Goal: Transaction & Acquisition: Purchase product/service

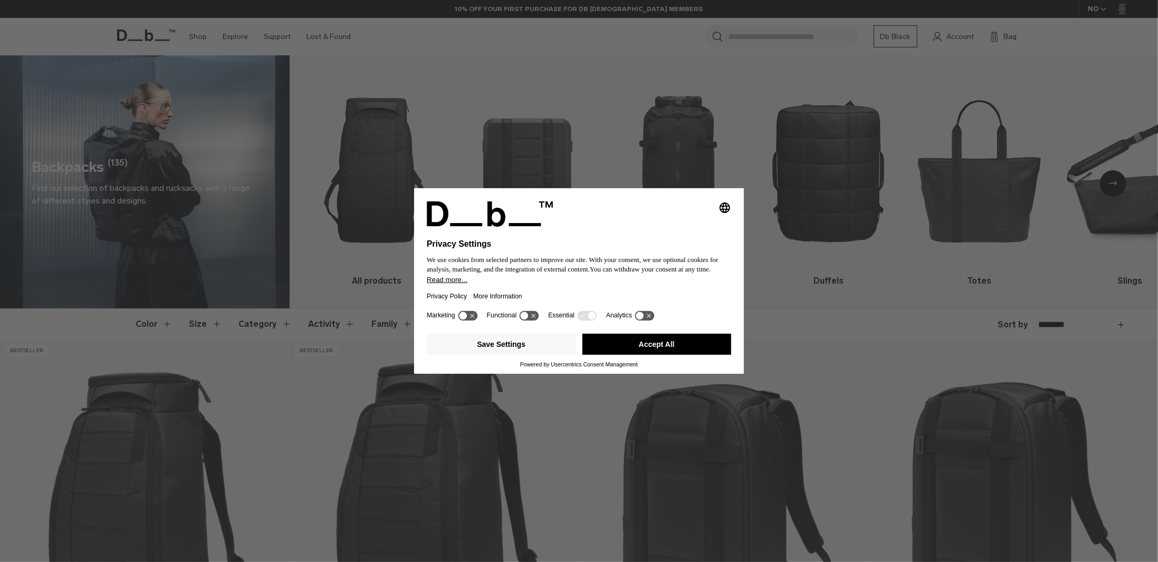
click at [726, 205] on icon "Select language" at bounding box center [724, 207] width 13 height 13
click at [686, 286] on button "Norsk (Bokmål)" at bounding box center [689, 282] width 84 height 22
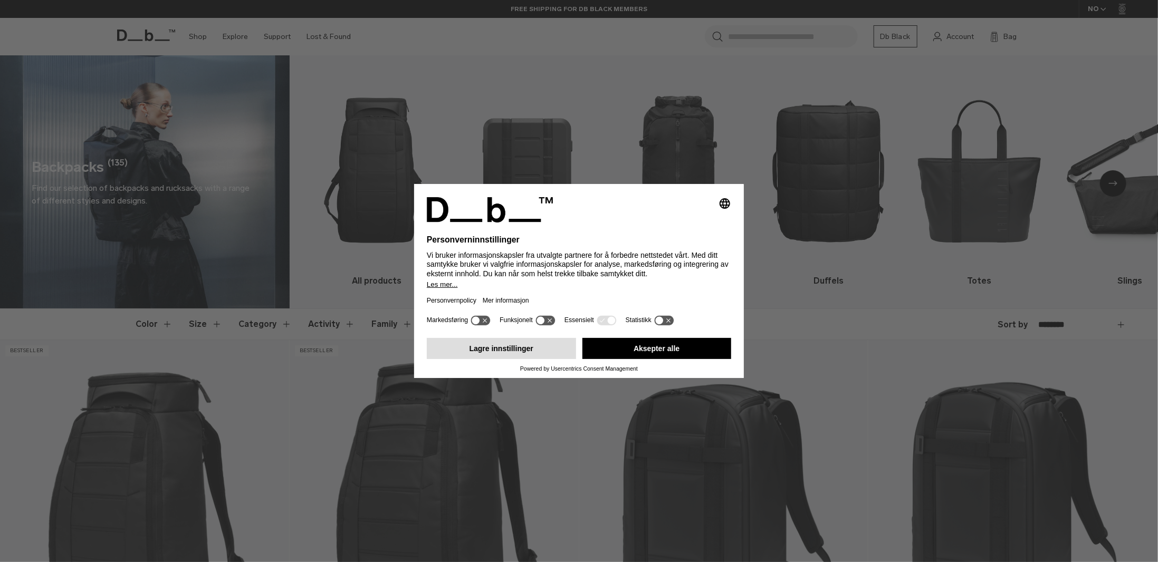
click at [512, 350] on button "Lagre innstillinger" at bounding box center [501, 348] width 149 height 21
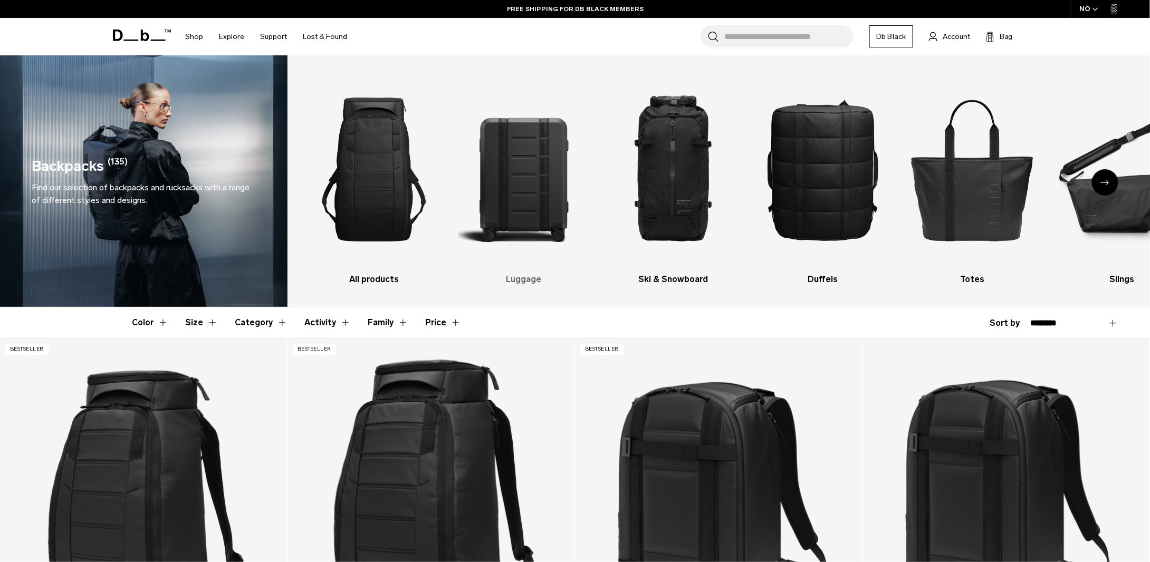
click at [504, 233] on img "2 / 10" at bounding box center [523, 169] width 131 height 197
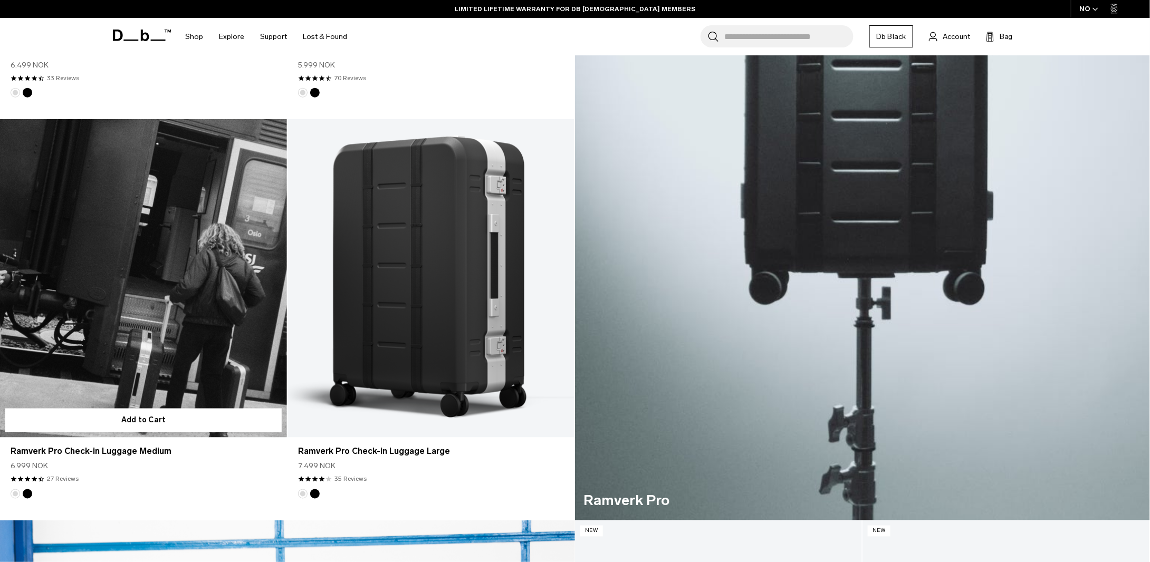
scroll to position [580, 0]
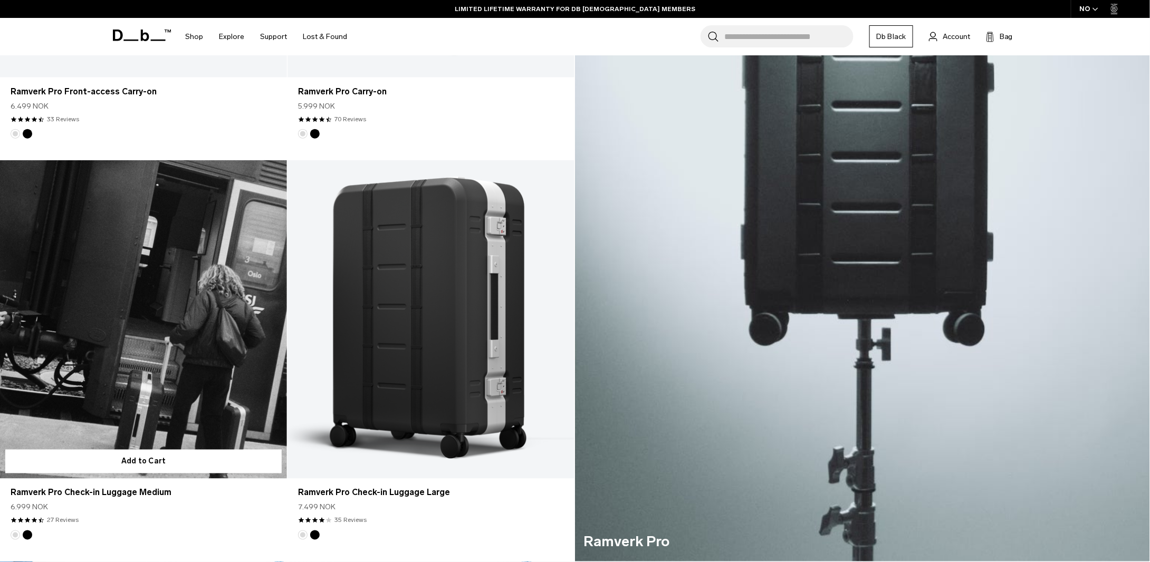
click at [178, 379] on link "Ramverk Pro Check-in Luggage Medium" at bounding box center [143, 319] width 287 height 319
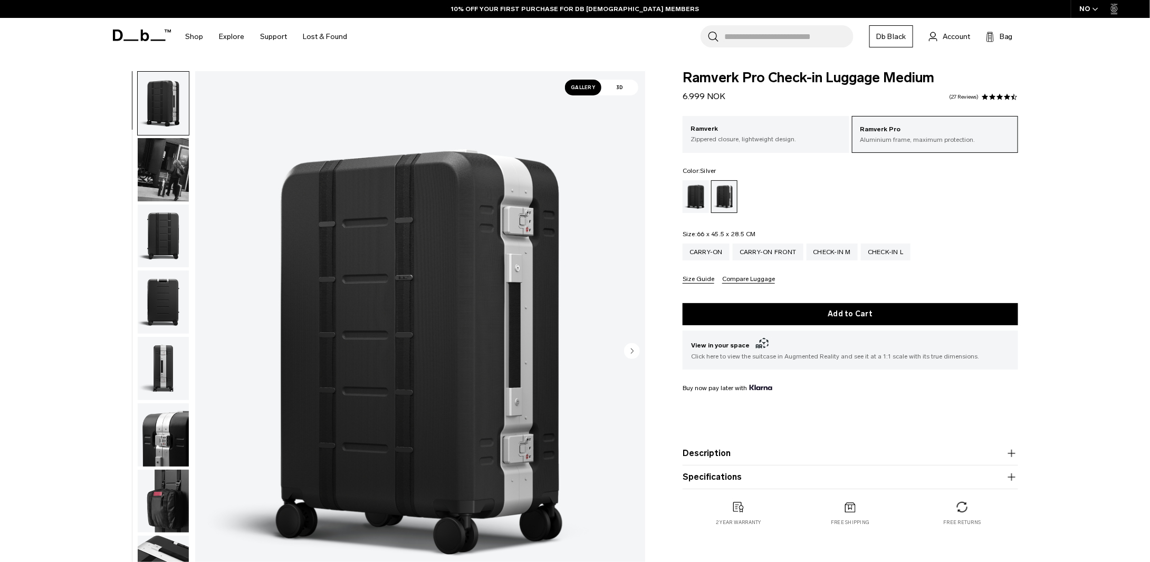
click at [632, 355] on circle "Next slide" at bounding box center [632, 351] width 16 height 16
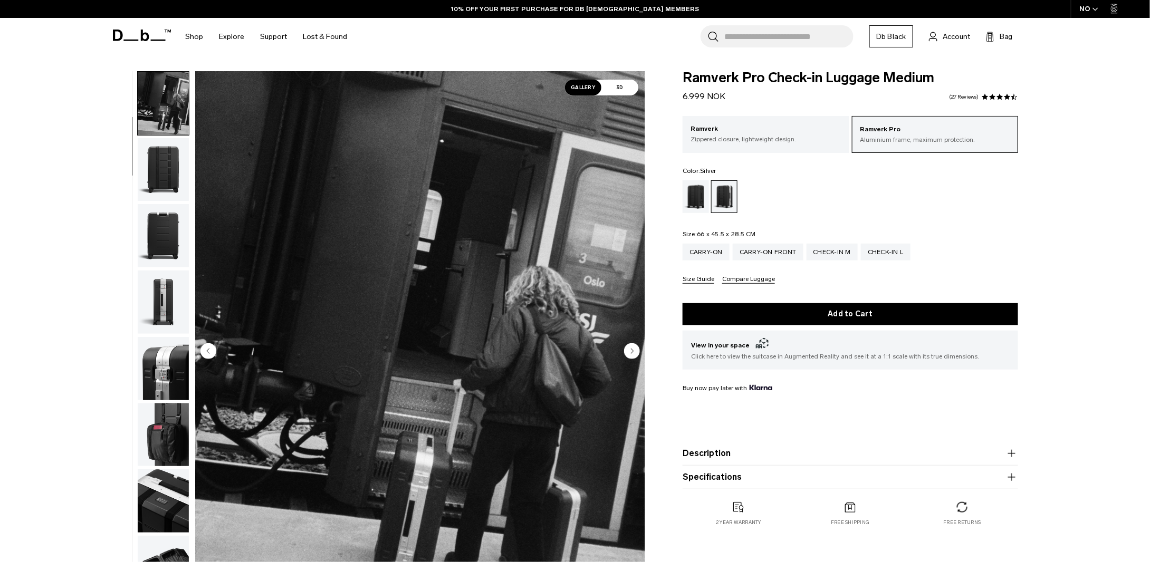
click at [632, 355] on circle "Next slide" at bounding box center [632, 351] width 16 height 16
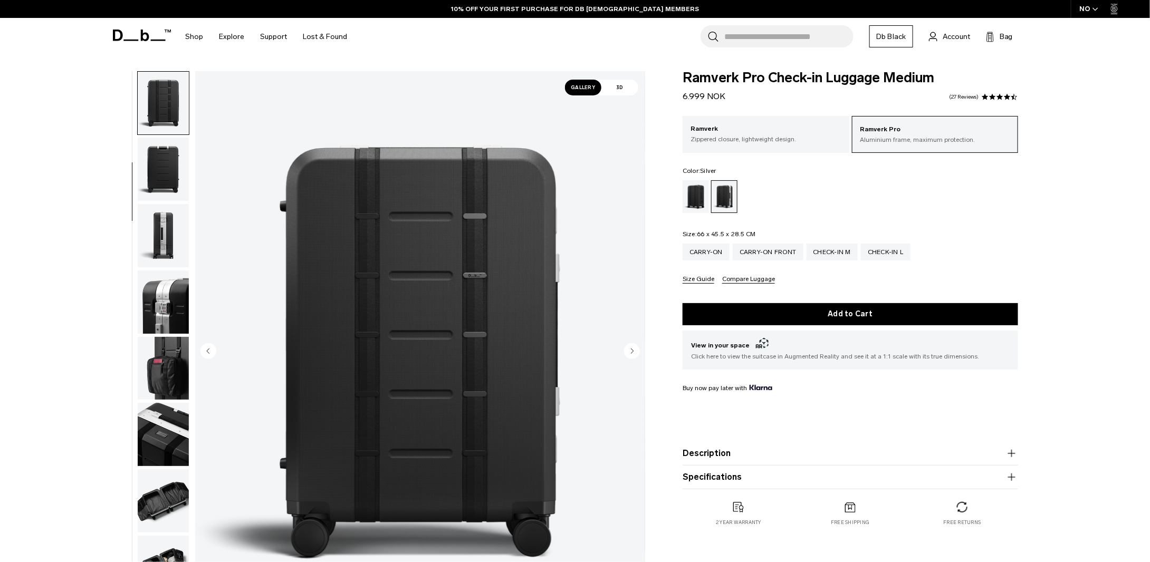
click at [632, 355] on circle "Next slide" at bounding box center [632, 351] width 16 height 16
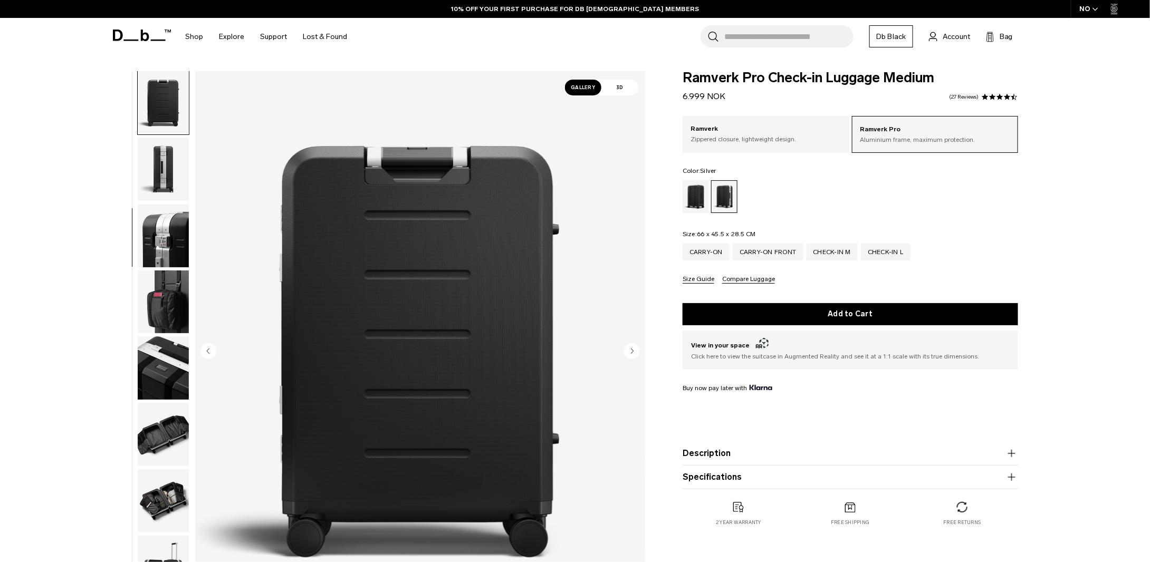
click at [632, 355] on circle "Next slide" at bounding box center [632, 351] width 16 height 16
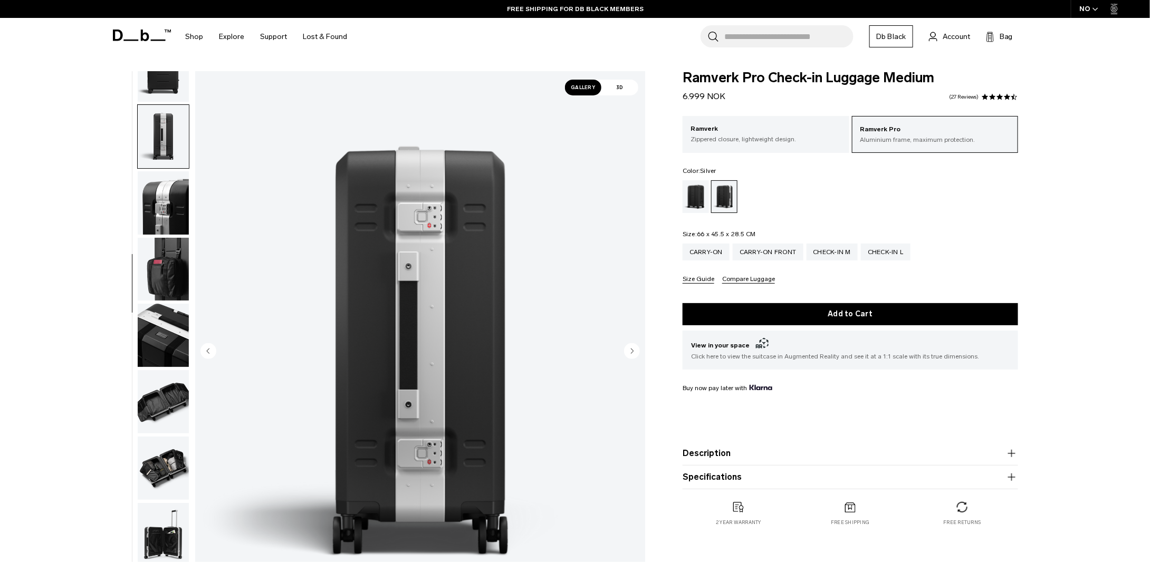
scroll to position [233, 0]
click at [632, 355] on circle "Next slide" at bounding box center [632, 351] width 16 height 16
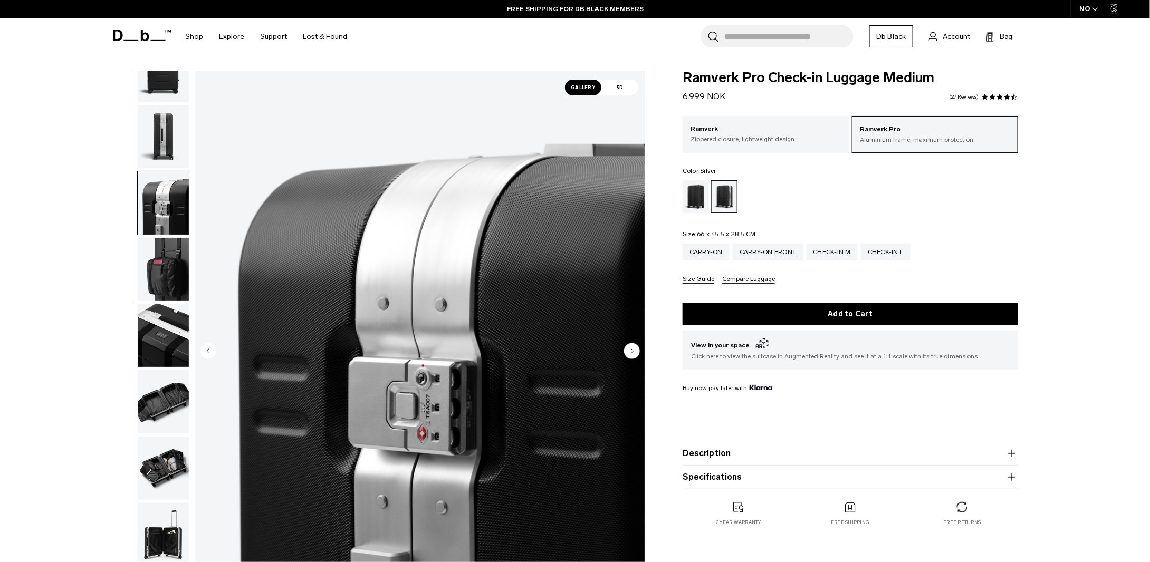
click at [632, 355] on circle "Next slide" at bounding box center [632, 351] width 16 height 16
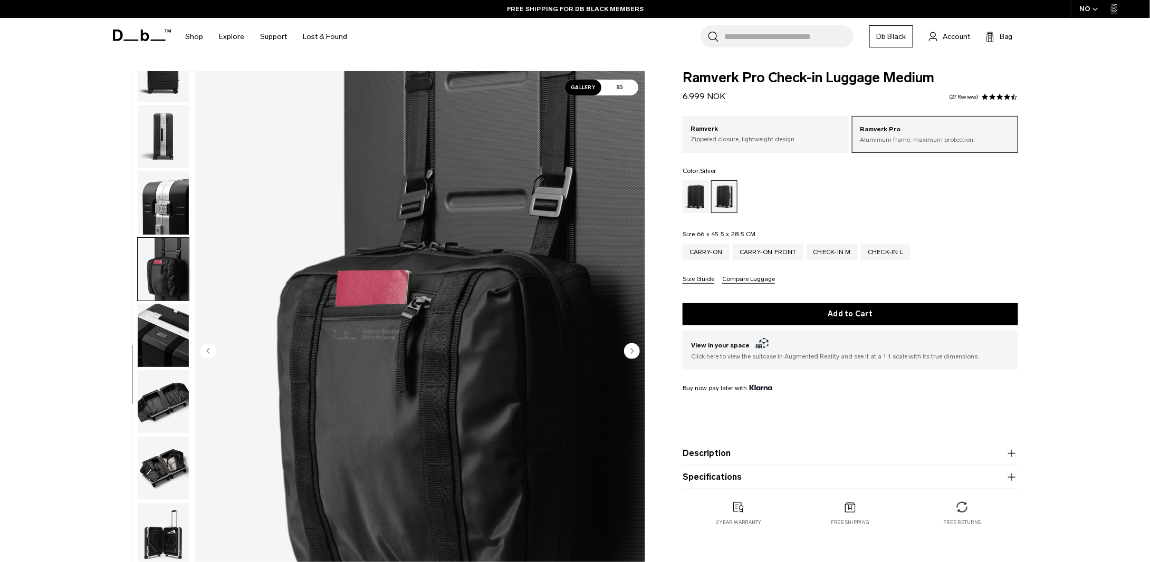
click at [632, 355] on circle "Next slide" at bounding box center [632, 351] width 16 height 16
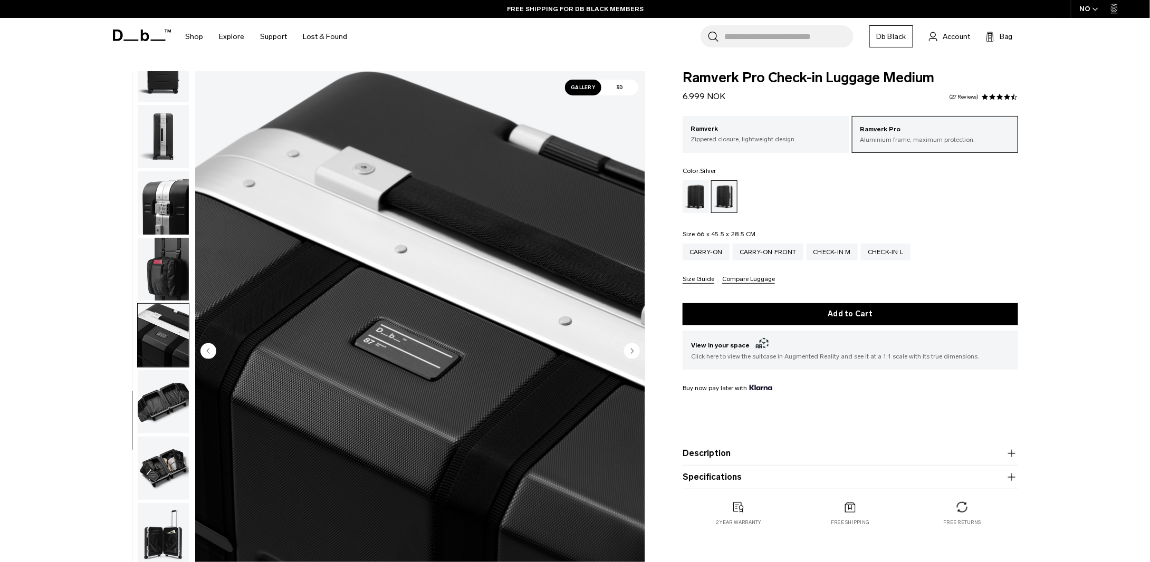
click at [632, 355] on circle "Next slide" at bounding box center [632, 351] width 16 height 16
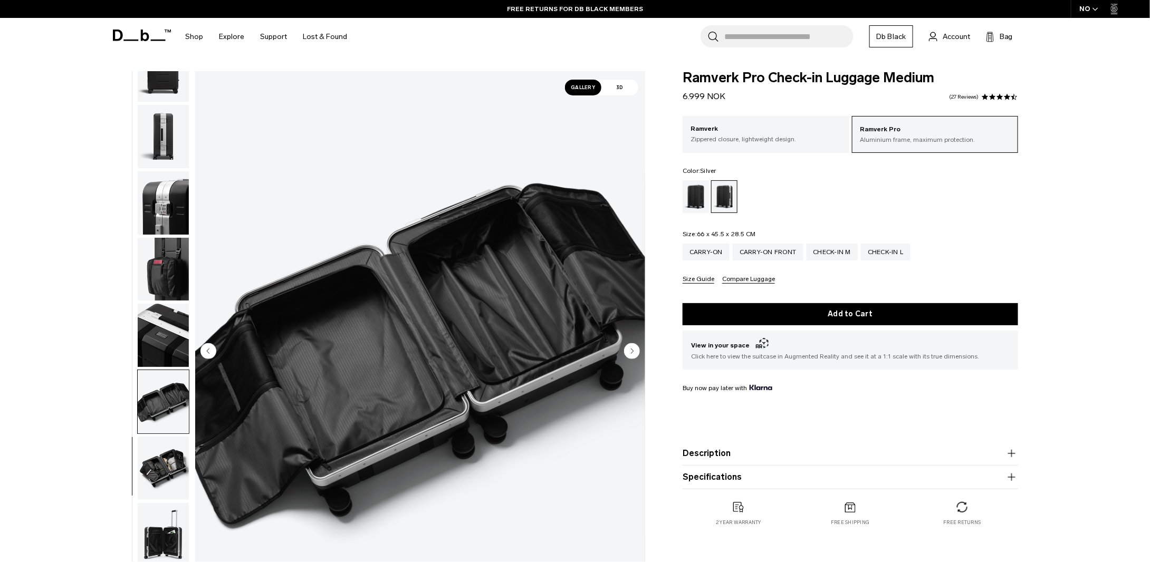
click at [632, 355] on circle "Next slide" at bounding box center [632, 351] width 16 height 16
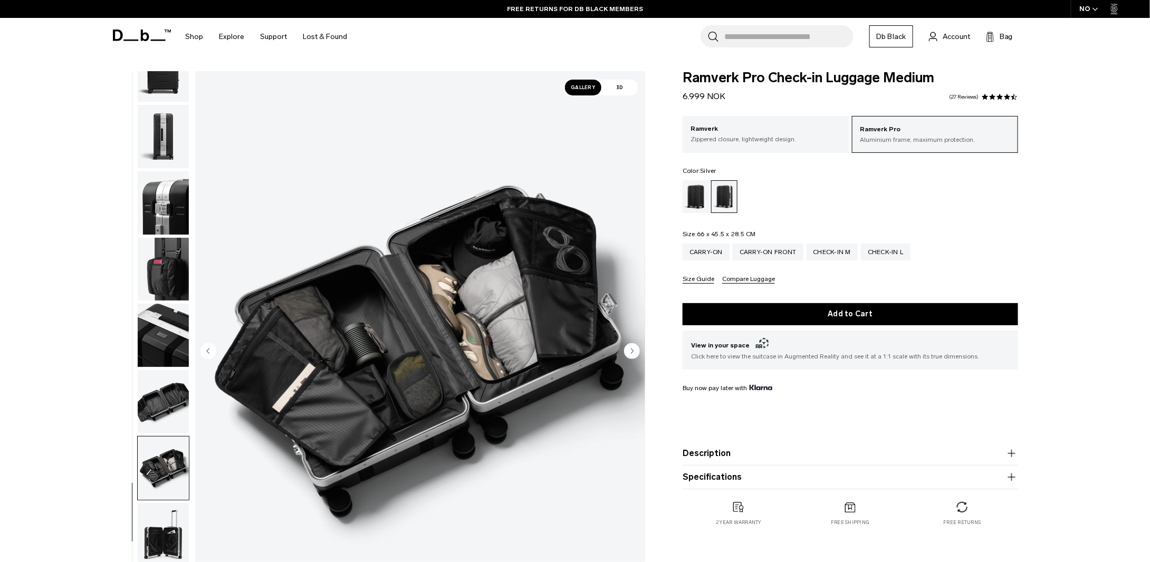
click at [632, 355] on circle "Next slide" at bounding box center [632, 351] width 16 height 16
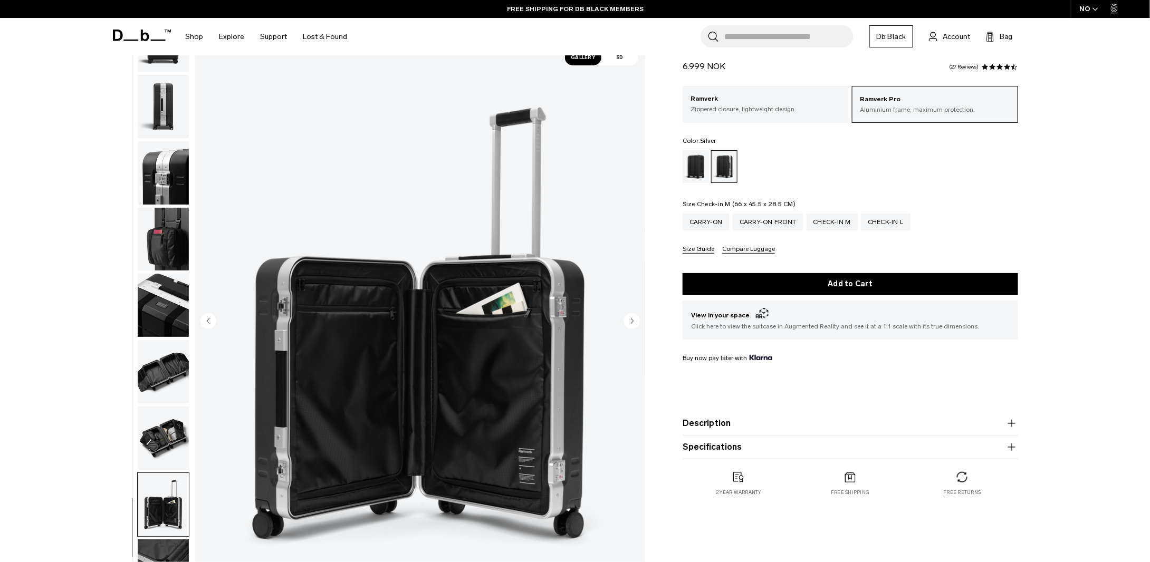
scroll to position [53, 0]
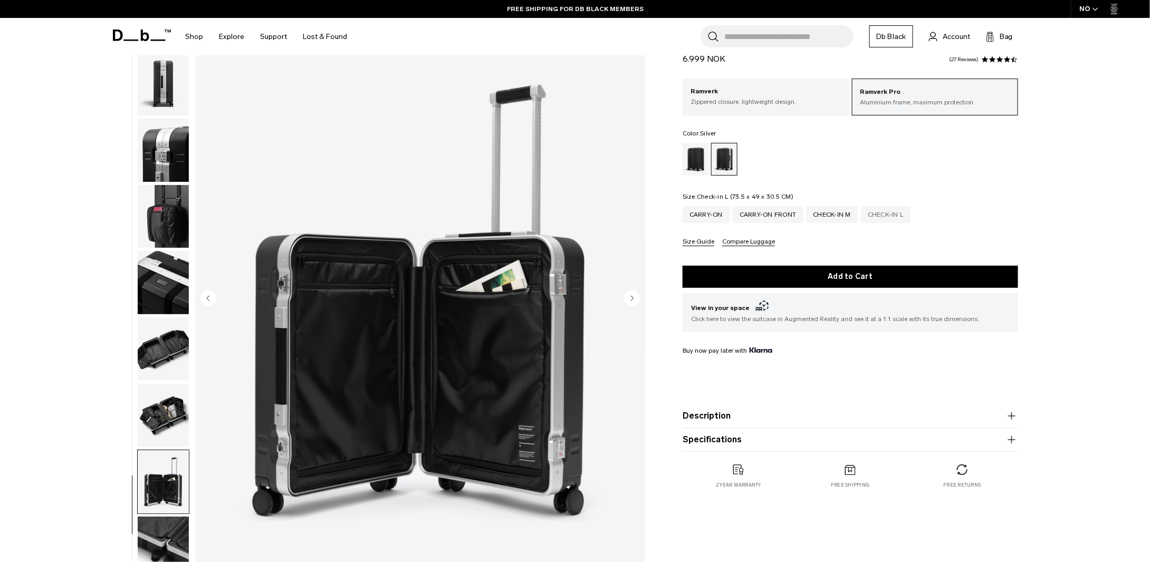
click at [874, 216] on div "Check-in L" at bounding box center [886, 214] width 50 height 17
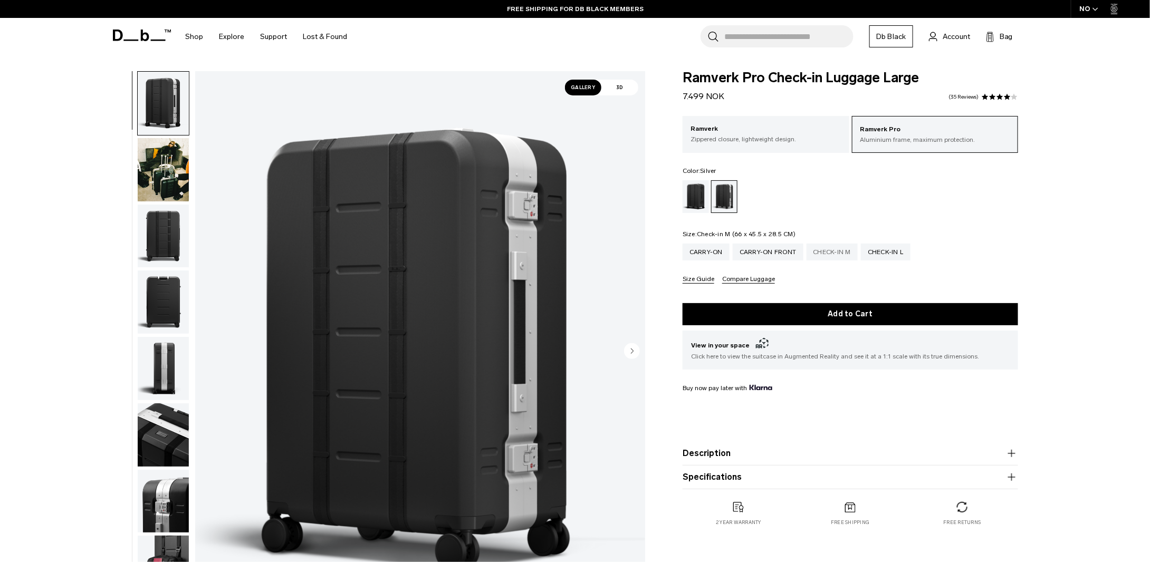
click at [839, 254] on div "Check-in M" at bounding box center [832, 252] width 52 height 17
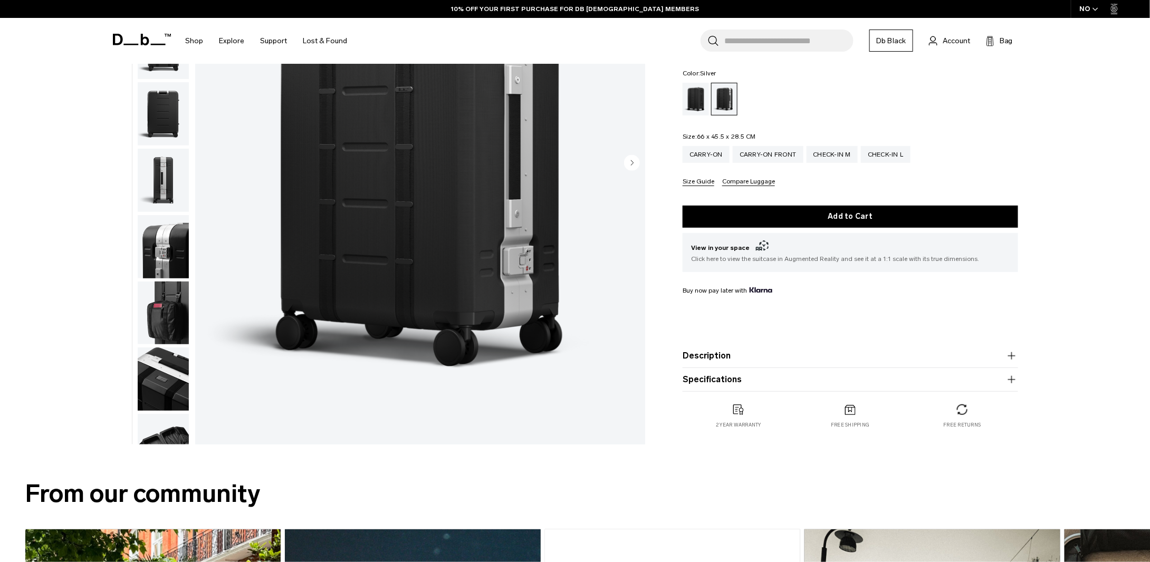
scroll to position [211, 0]
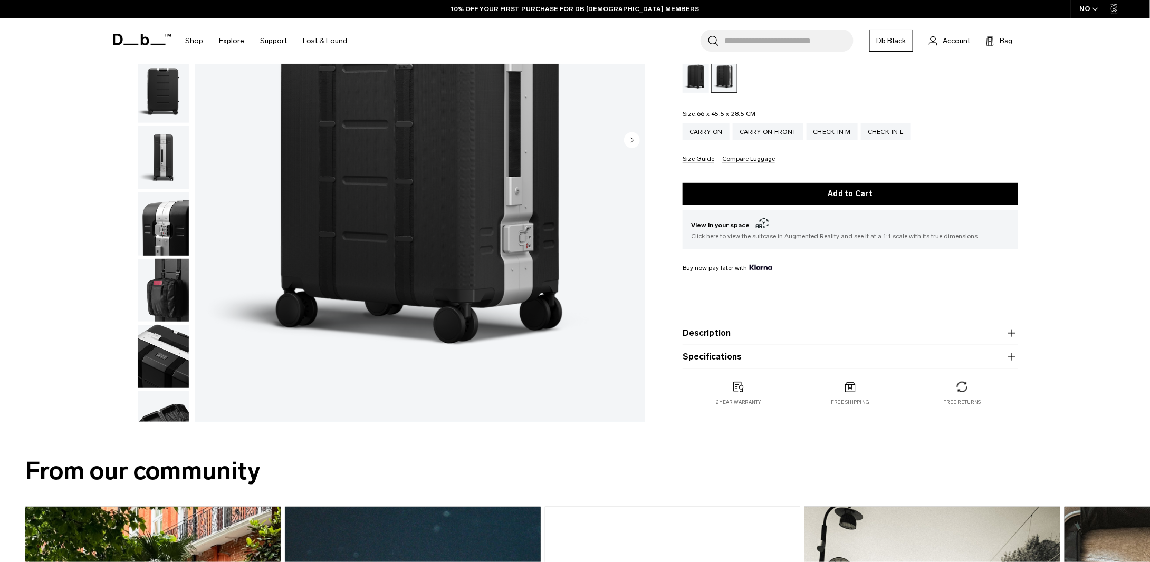
click at [743, 332] on button "Description" at bounding box center [850, 333] width 335 height 13
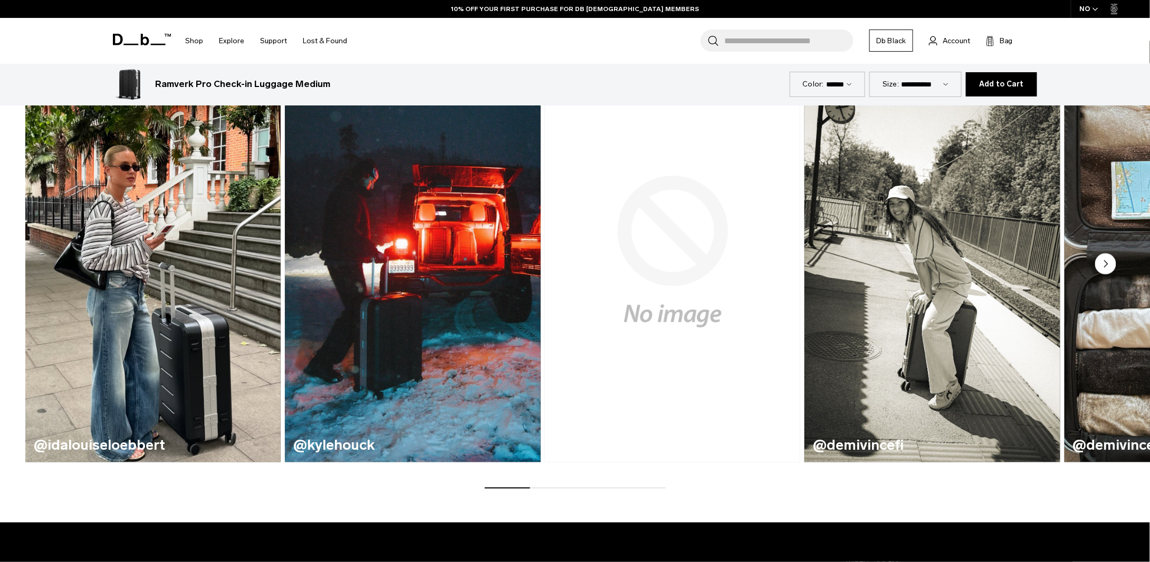
scroll to position [738, 0]
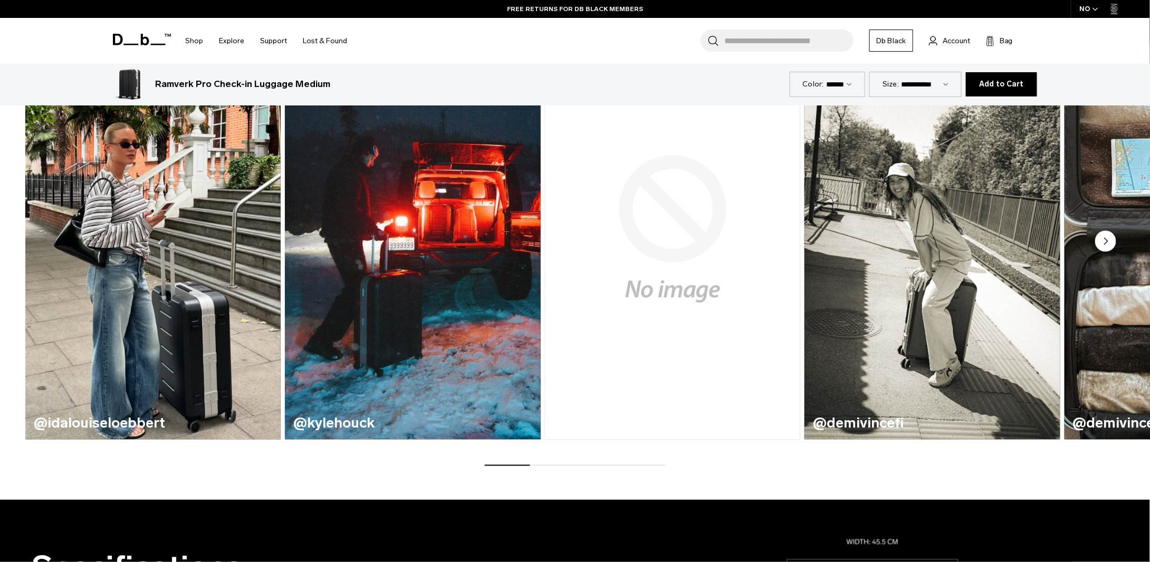
click at [1105, 243] on icon "Next slide" at bounding box center [1105, 241] width 3 height 6
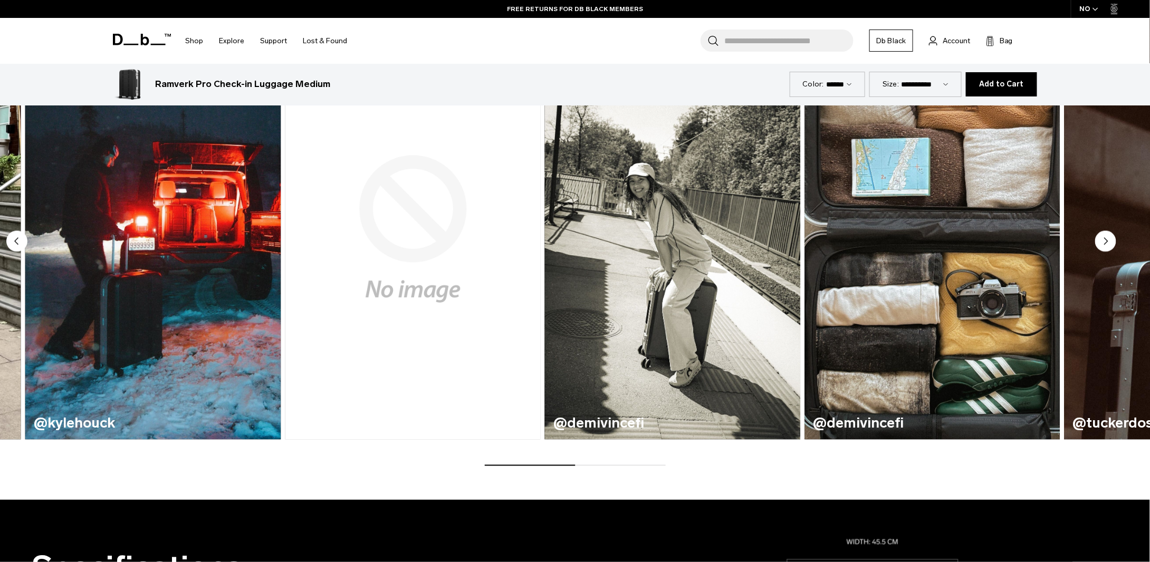
click at [1105, 243] on icon "Next slide" at bounding box center [1105, 241] width 3 height 6
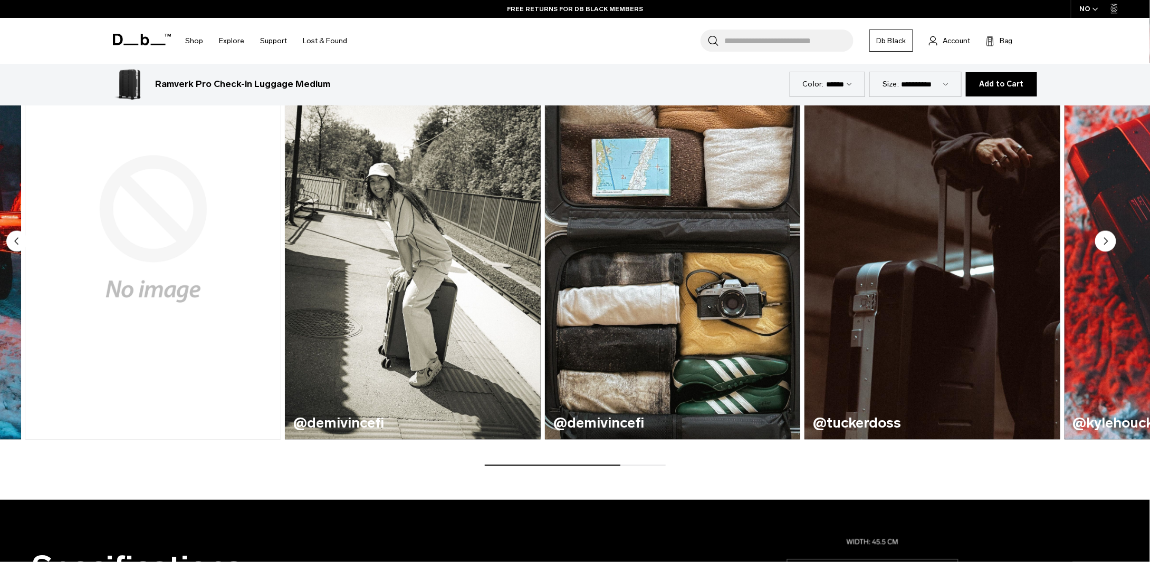
click at [1105, 243] on icon "Next slide" at bounding box center [1105, 241] width 3 height 6
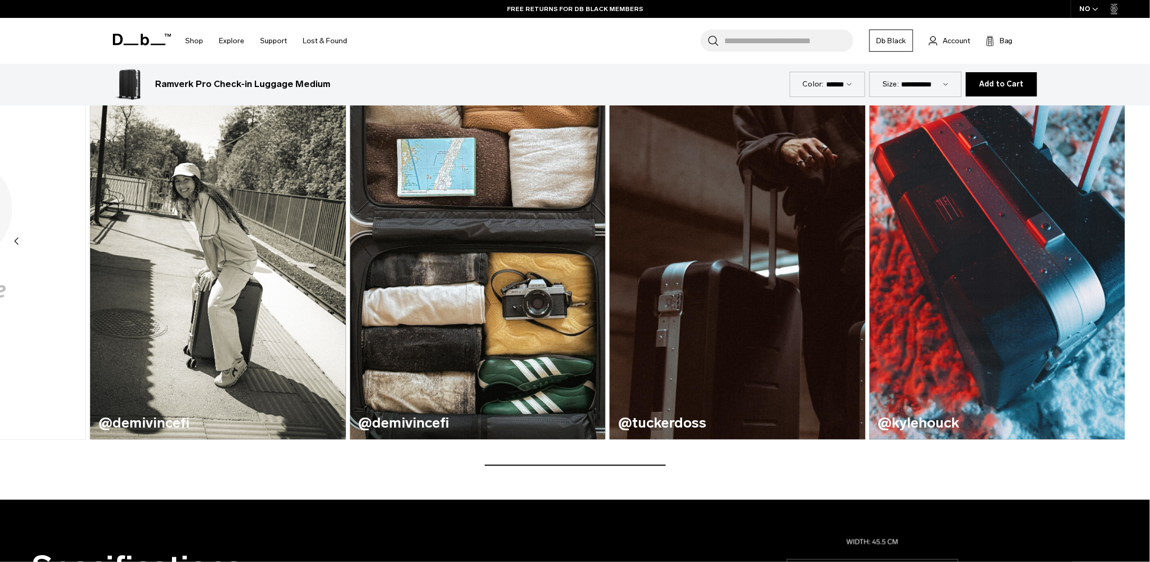
click at [1105, 243] on img "7 / 7" at bounding box center [997, 228] width 255 height 421
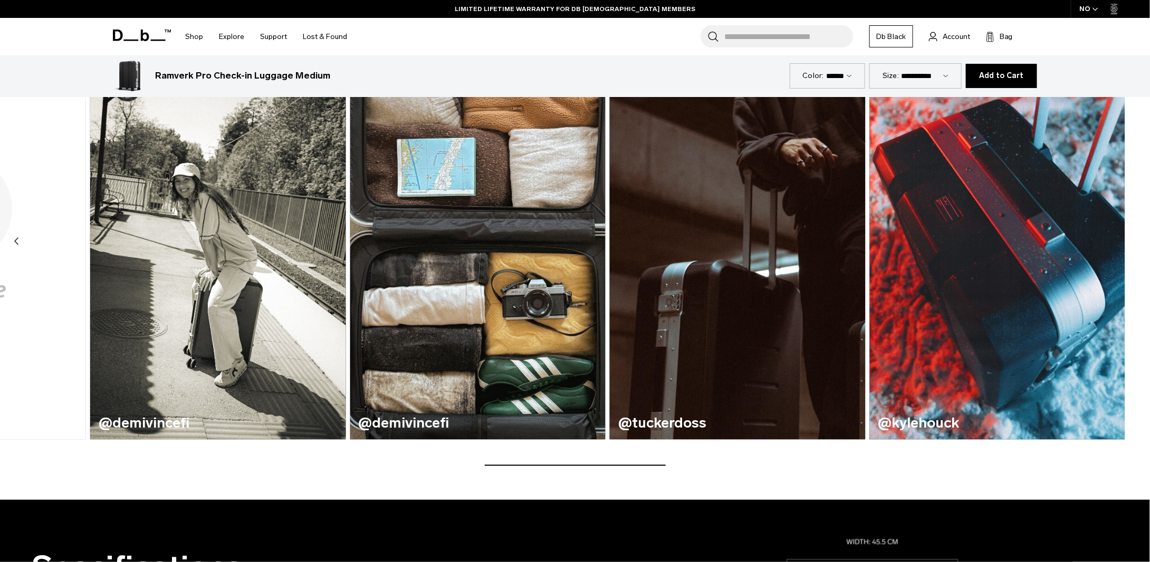
scroll to position [527, 0]
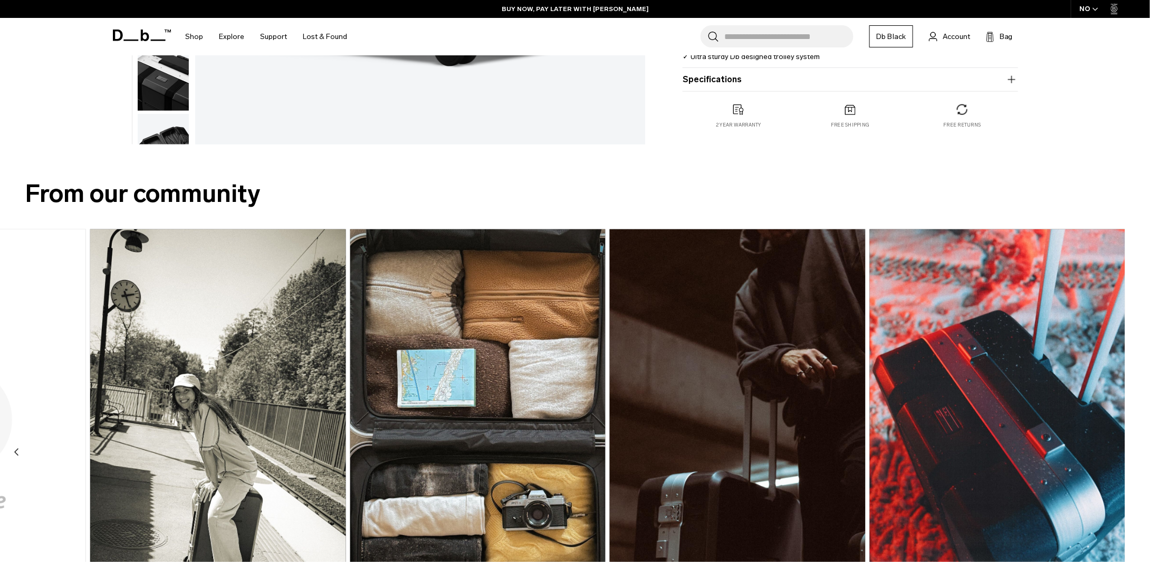
scroll to position [53, 0]
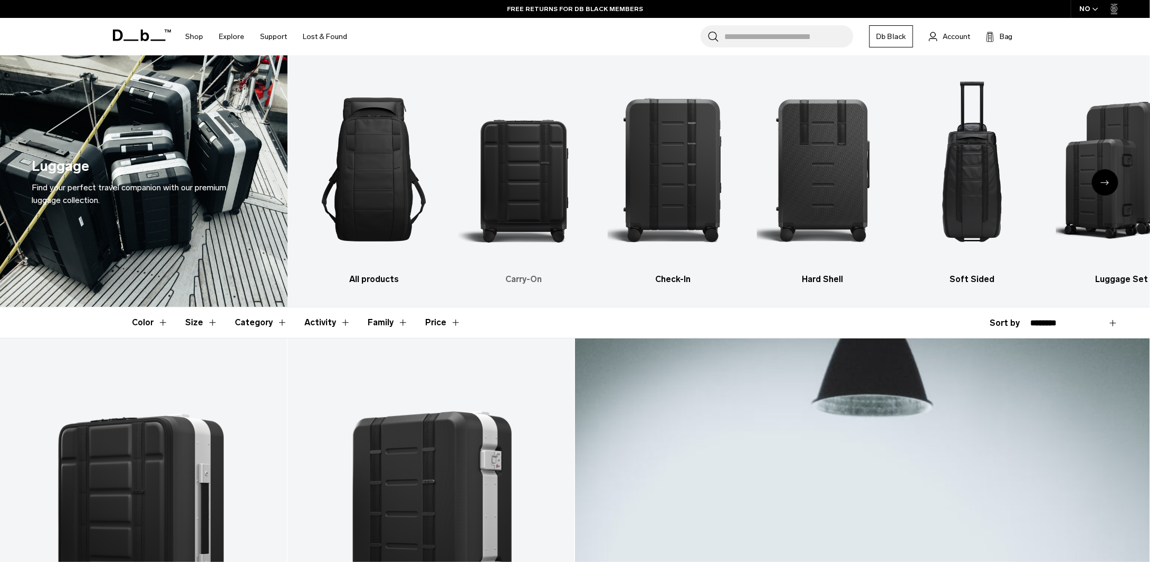
click at [506, 186] on img "2 / 6" at bounding box center [523, 169] width 131 height 197
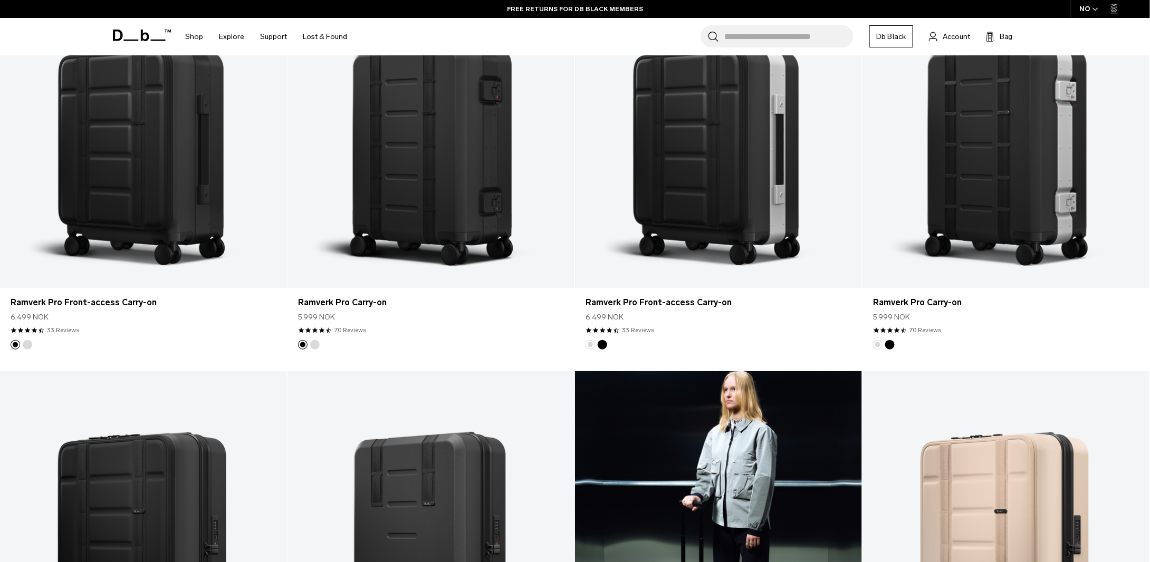
scroll to position [264, 0]
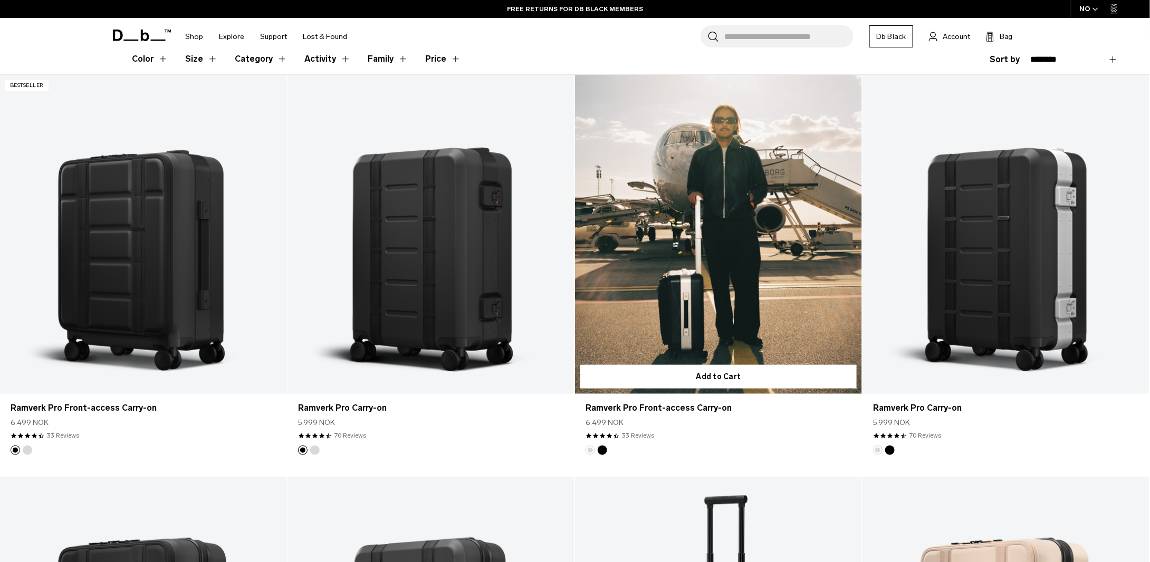
click at [724, 336] on link "Ramverk Pro Front-access Carry-on" at bounding box center [718, 234] width 287 height 319
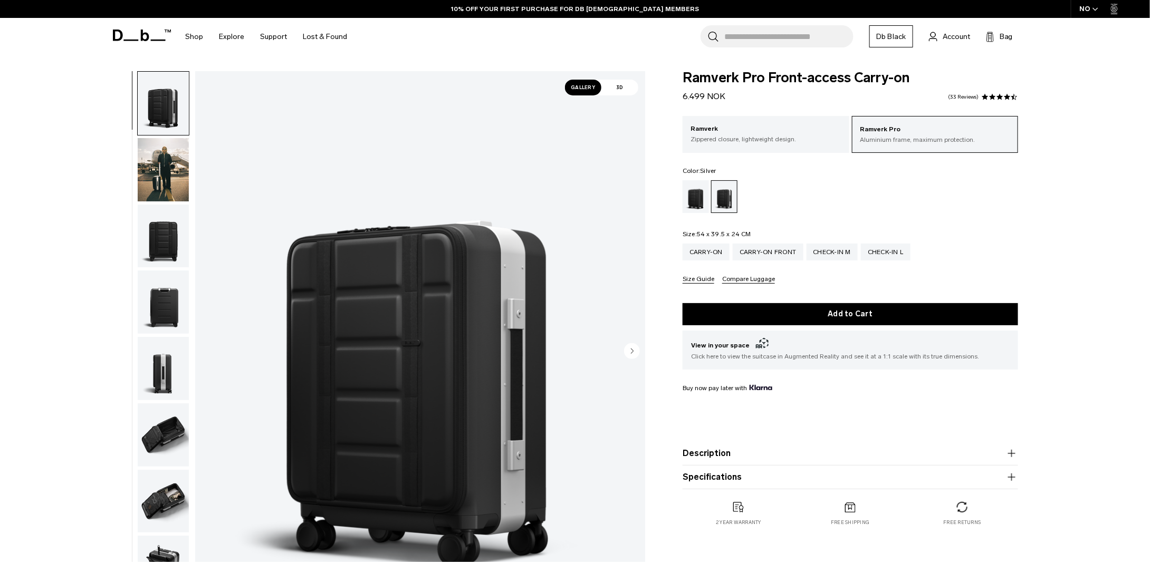
click at [168, 180] on img "button" at bounding box center [163, 169] width 51 height 63
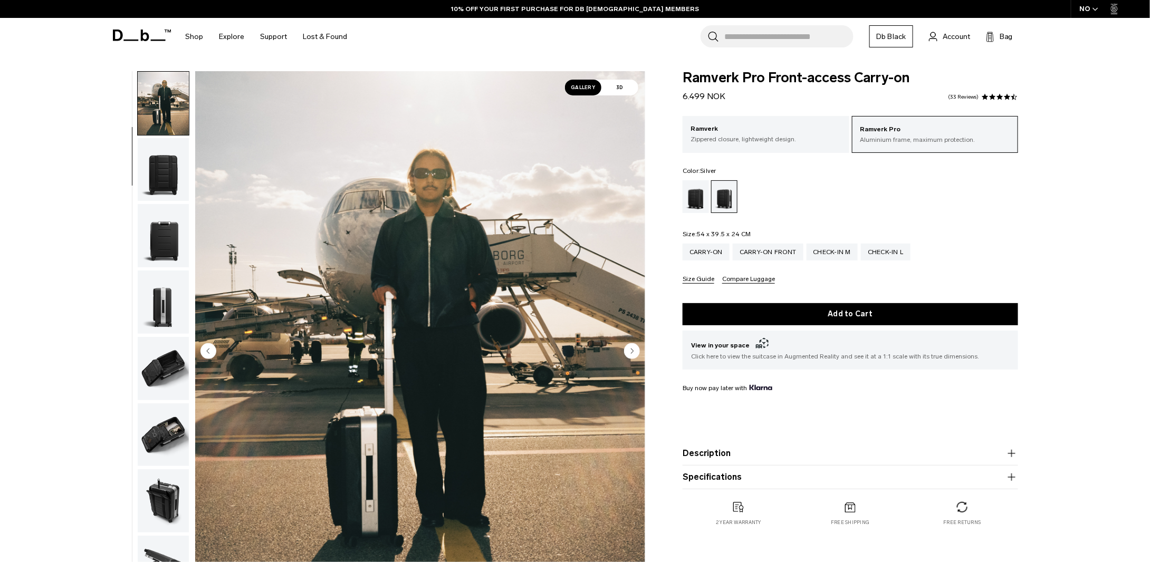
click at [163, 188] on img "button" at bounding box center [163, 169] width 51 height 63
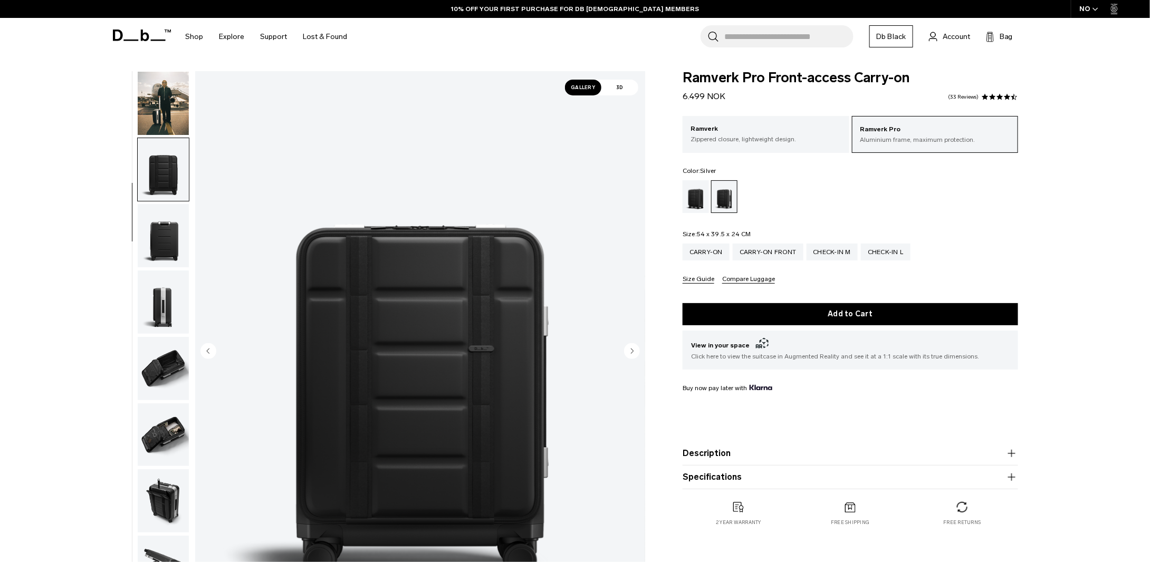
scroll to position [100, 0]
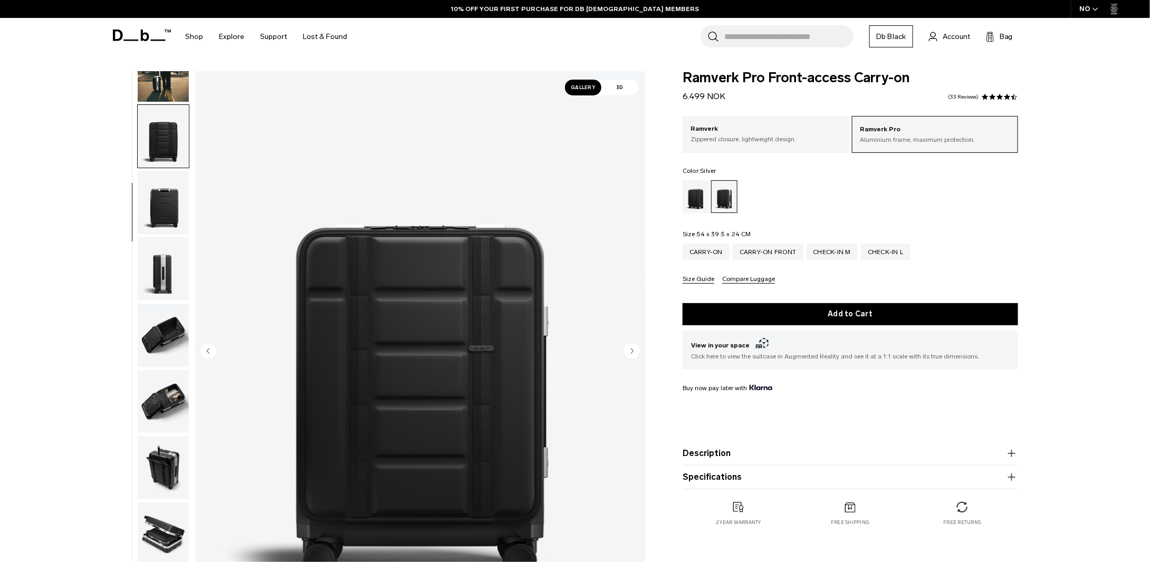
click at [163, 188] on img "button" at bounding box center [163, 202] width 51 height 63
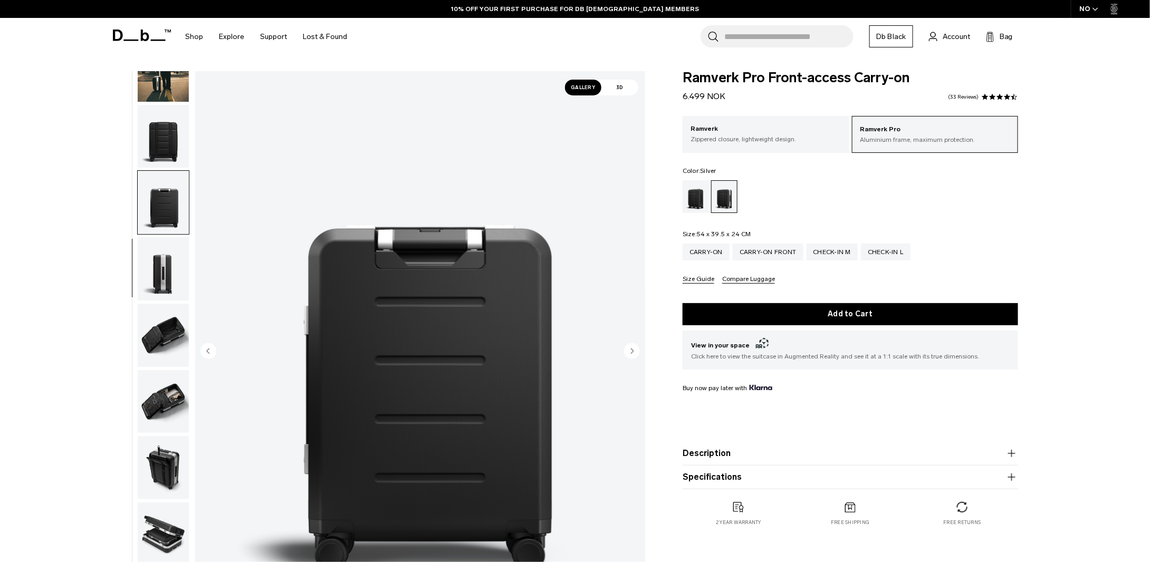
click at [165, 257] on img "button" at bounding box center [163, 268] width 51 height 63
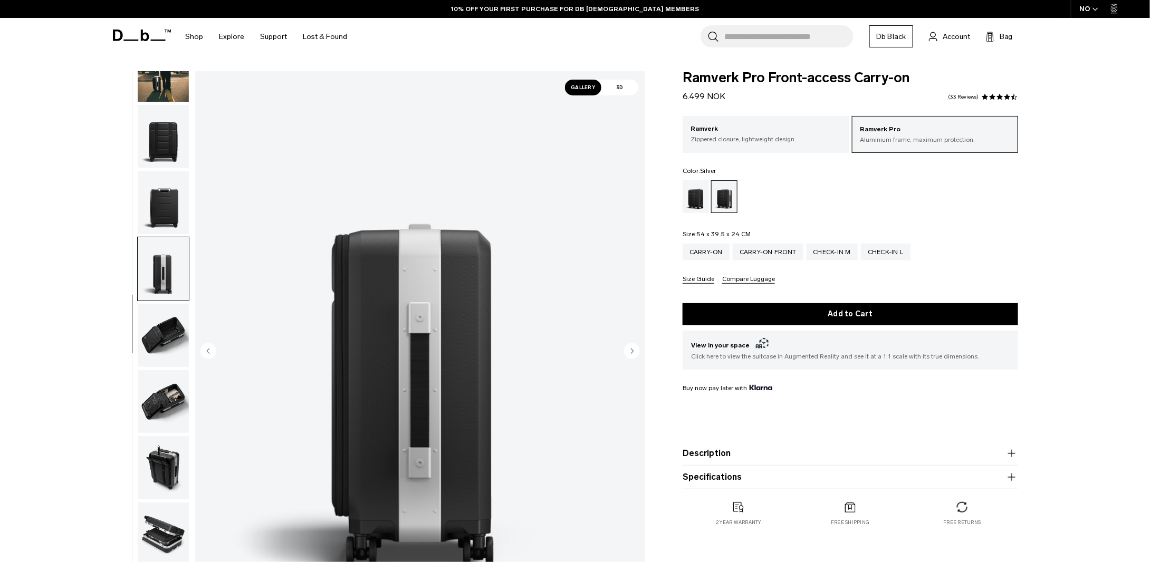
click at [157, 314] on img "button" at bounding box center [163, 335] width 51 height 63
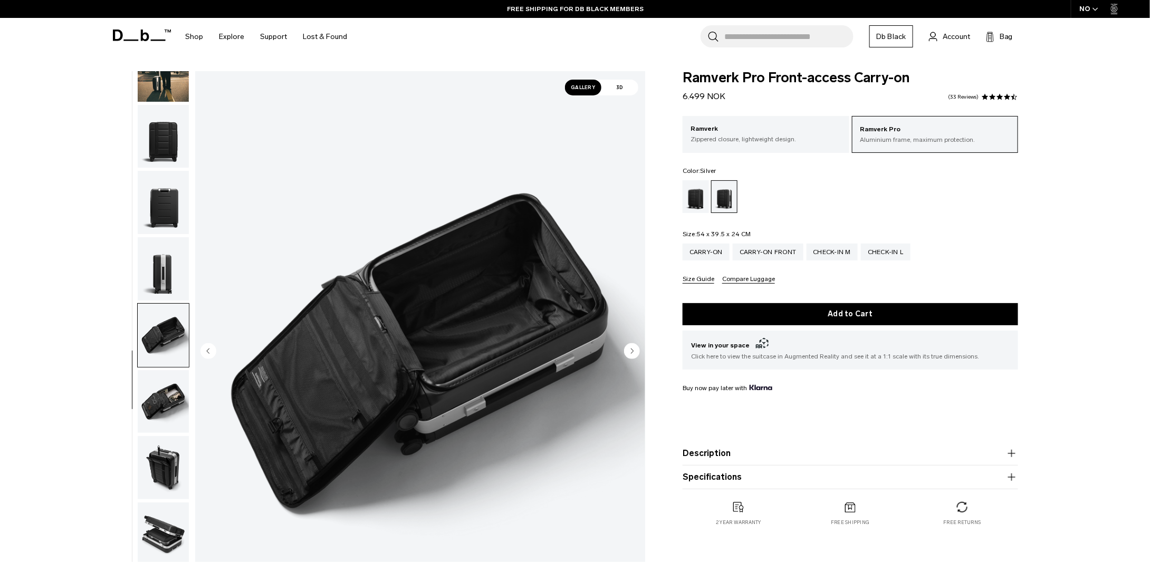
click at [155, 402] on img "button" at bounding box center [163, 401] width 51 height 63
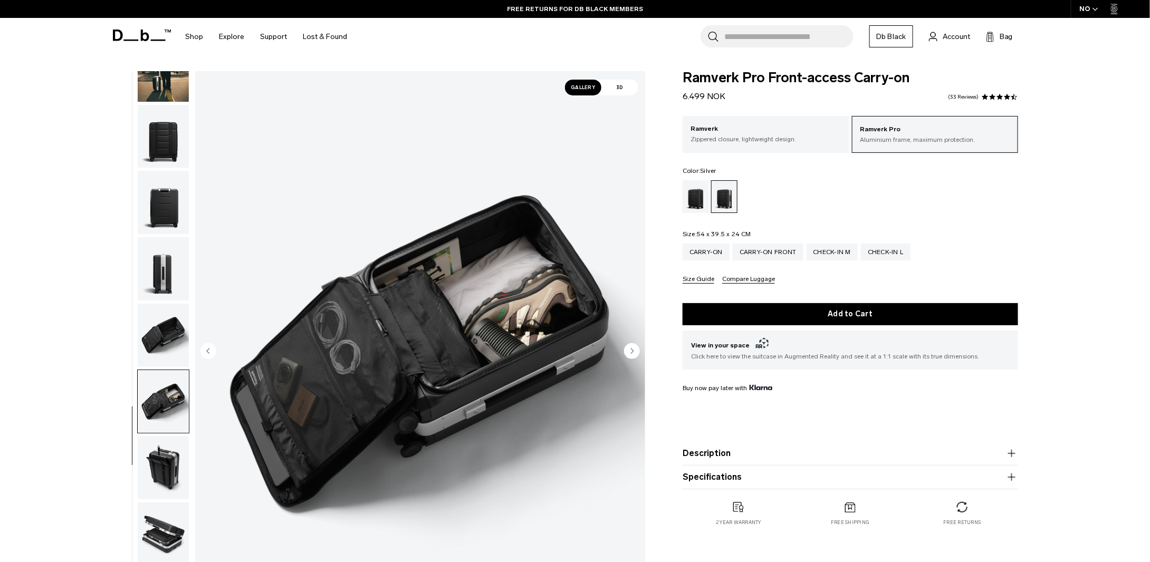
click at [161, 466] on img "button" at bounding box center [163, 467] width 51 height 63
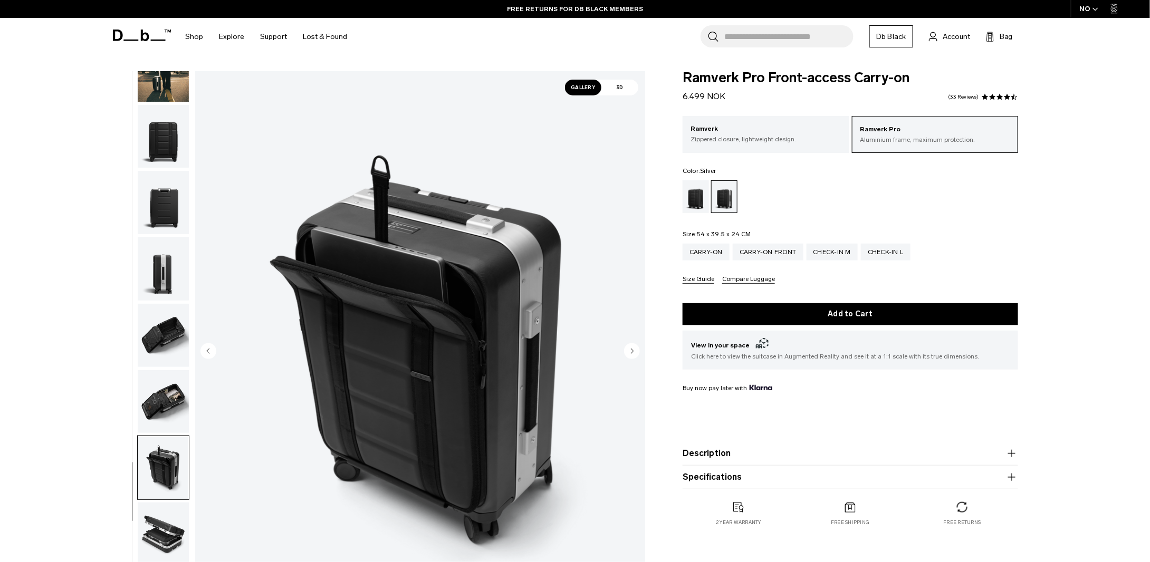
click at [157, 524] on img "button" at bounding box center [163, 534] width 51 height 63
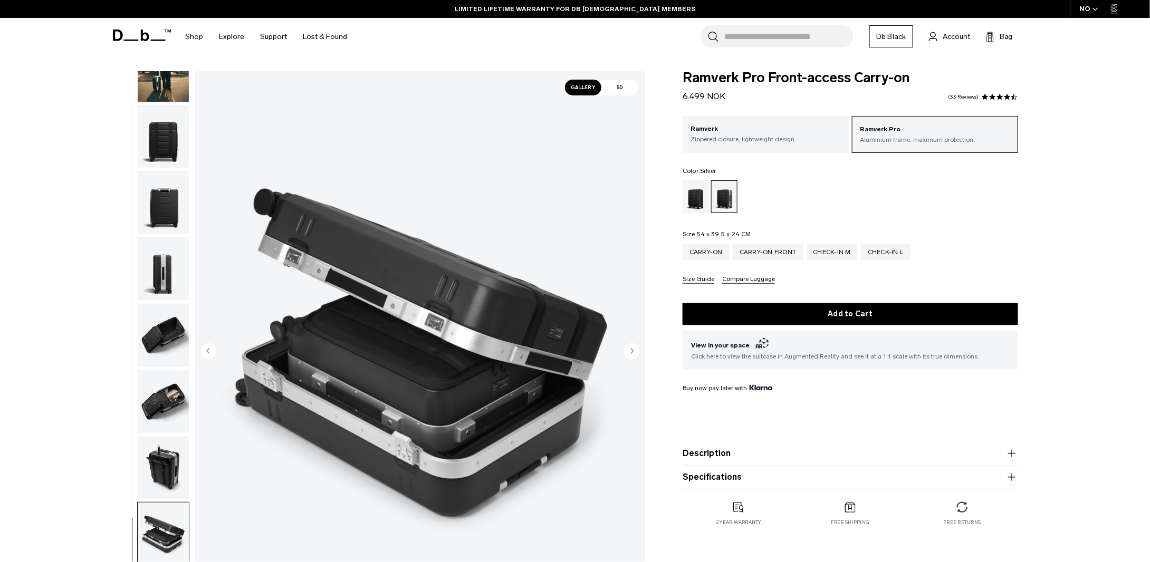
click at [157, 524] on img "button" at bounding box center [163, 534] width 51 height 63
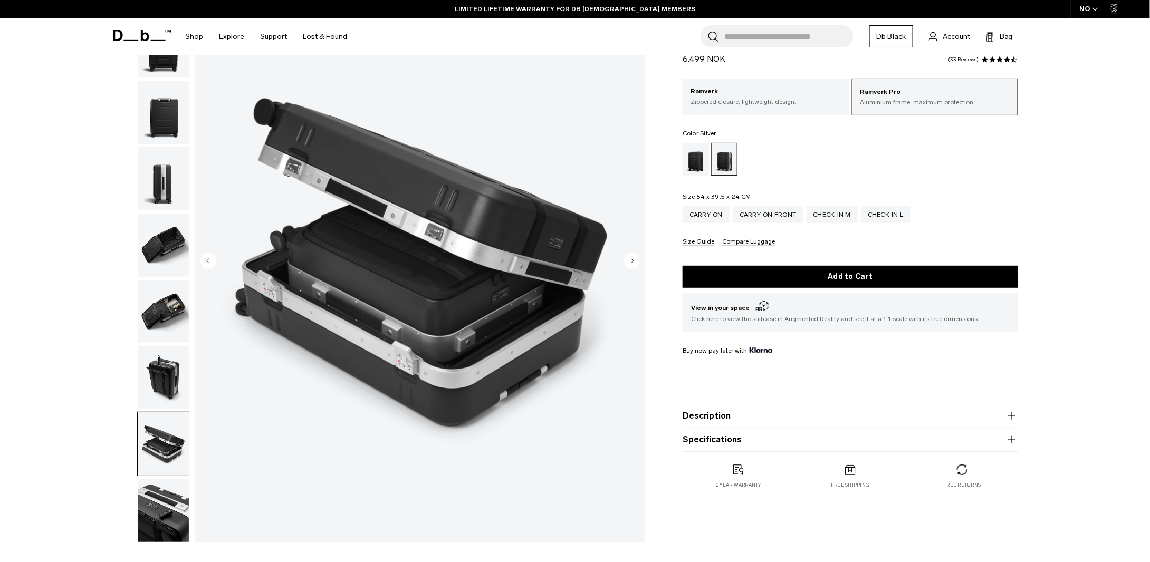
scroll to position [105, 0]
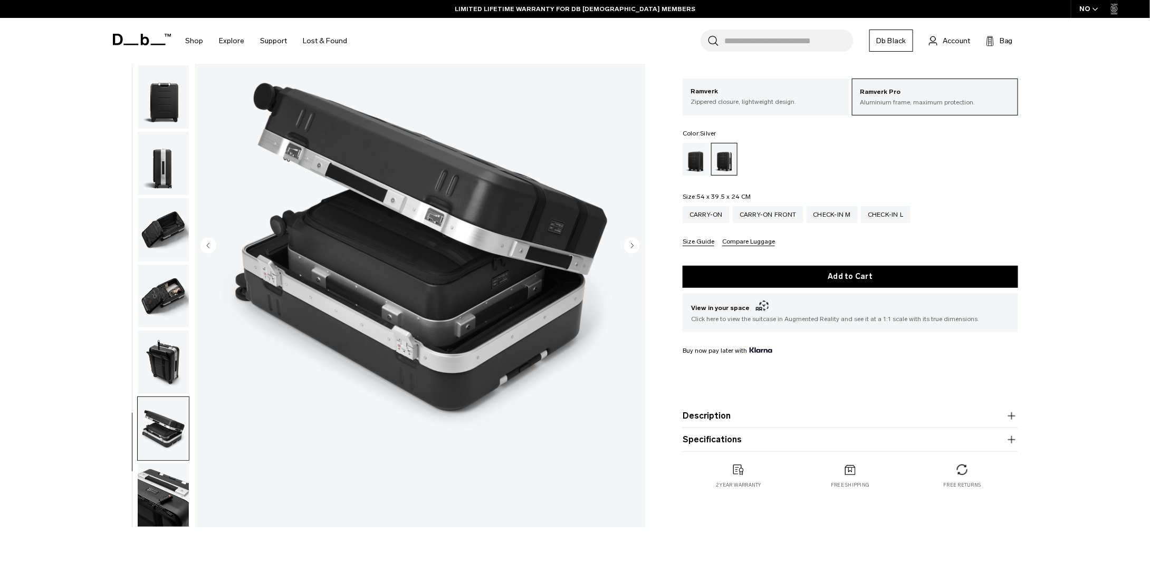
click at [159, 491] on img "button" at bounding box center [163, 495] width 51 height 63
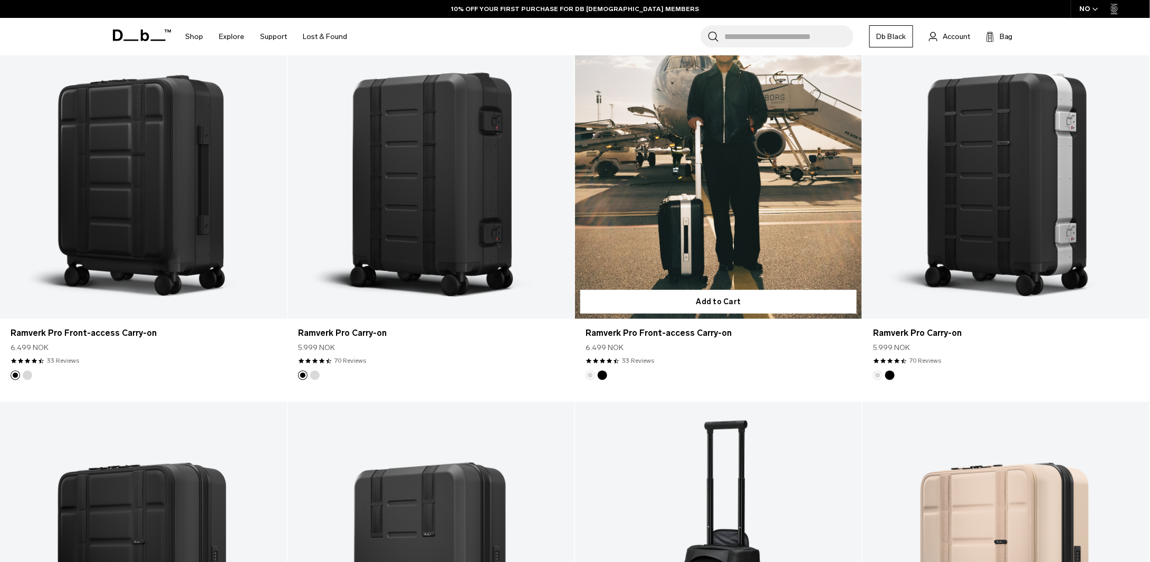
scroll to position [339, 0]
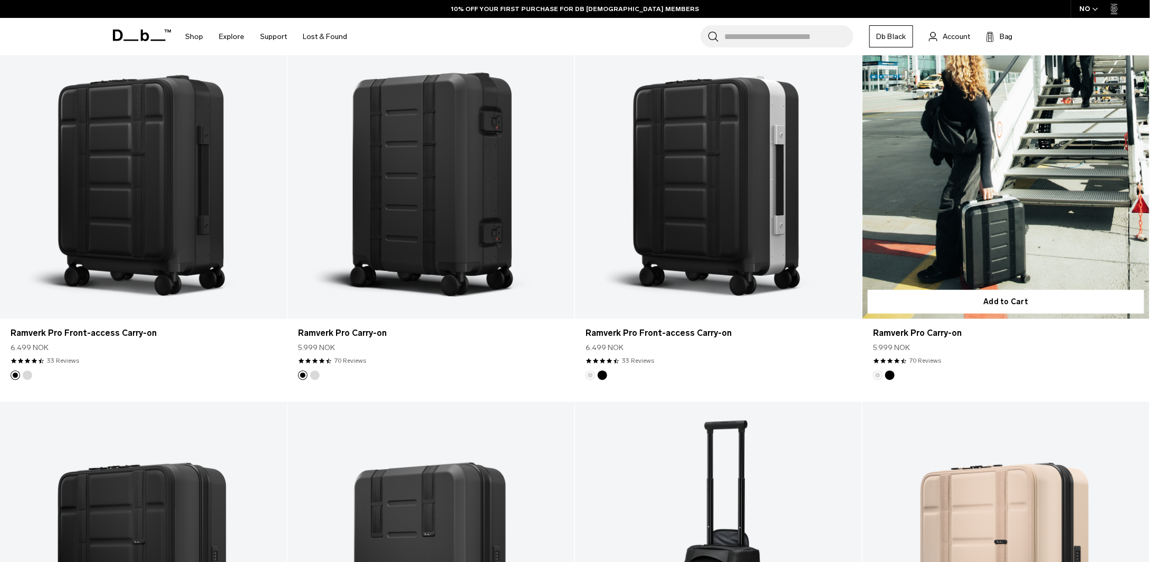
click at [957, 221] on link "Ramverk Pro Carry-on" at bounding box center [1005, 159] width 287 height 319
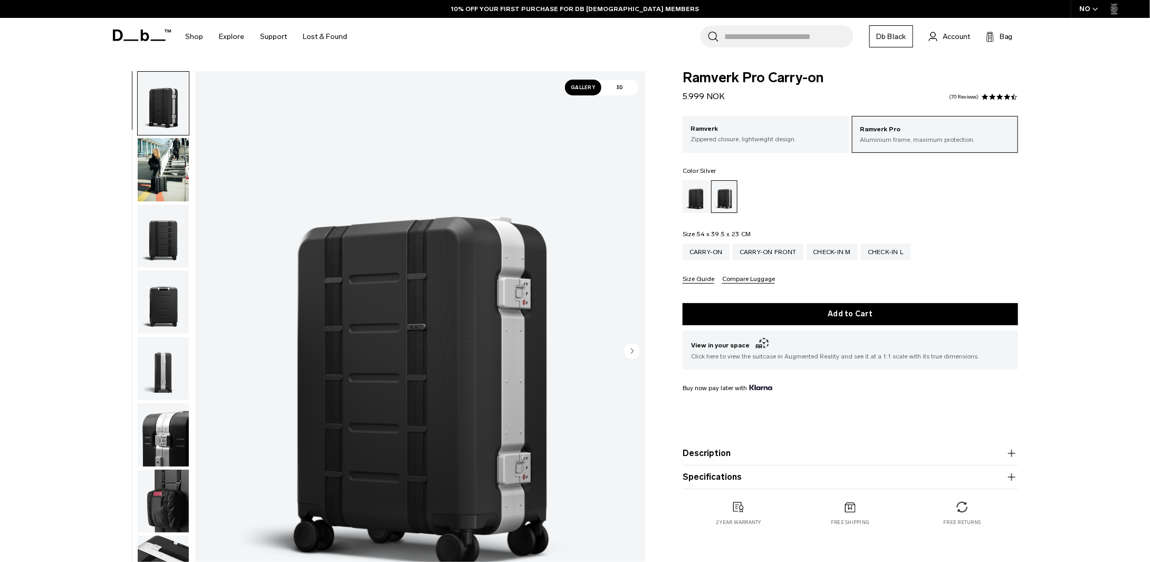
click at [139, 164] on img "button" at bounding box center [163, 169] width 51 height 63
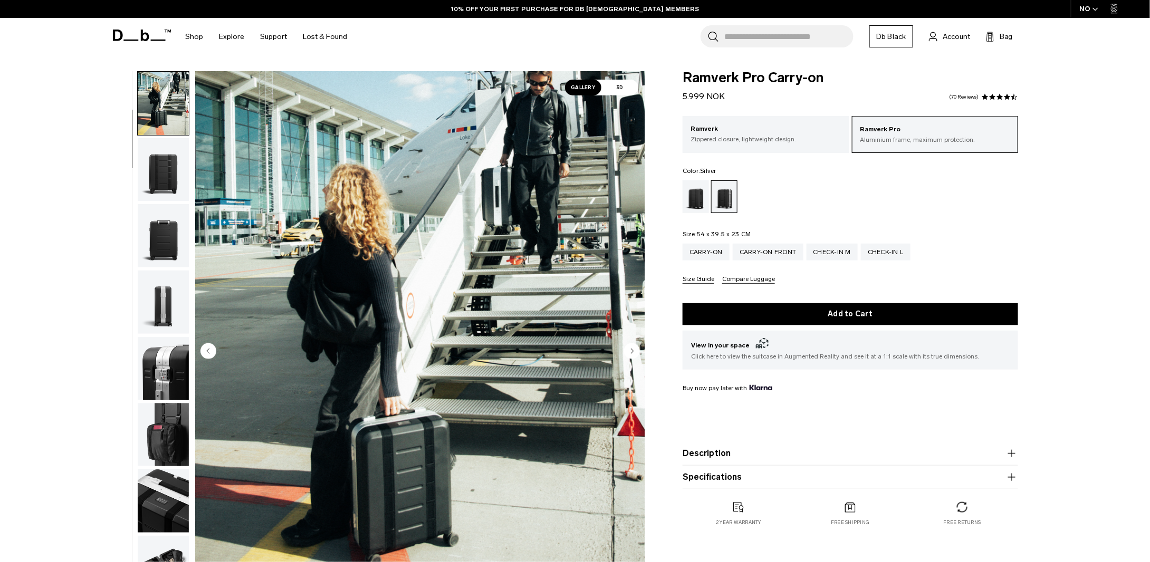
click at [148, 181] on img "button" at bounding box center [163, 169] width 51 height 63
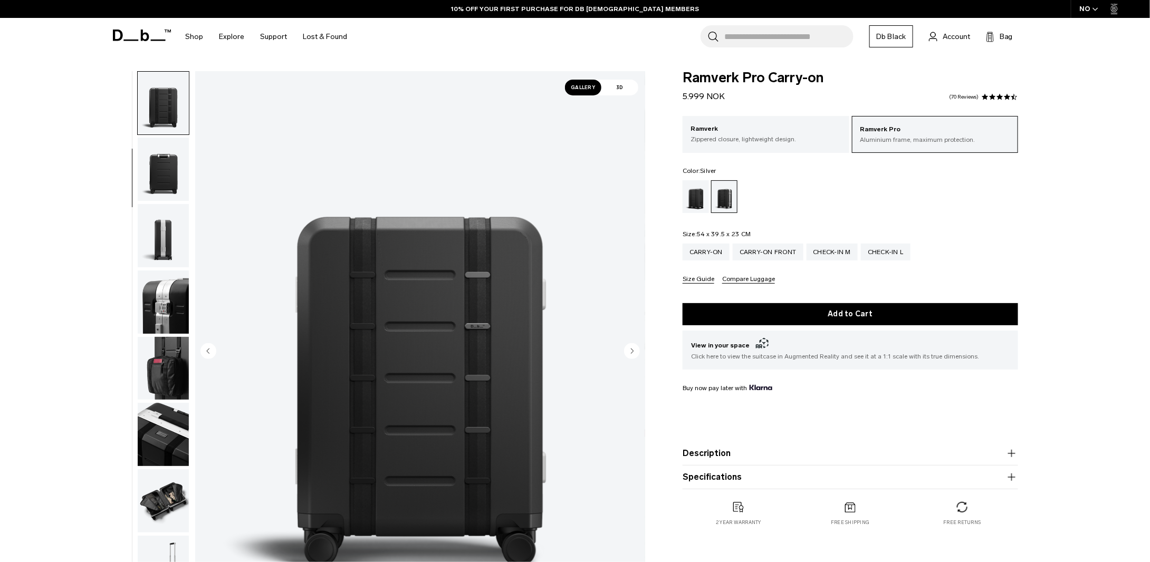
click at [148, 181] on img "button" at bounding box center [163, 169] width 51 height 63
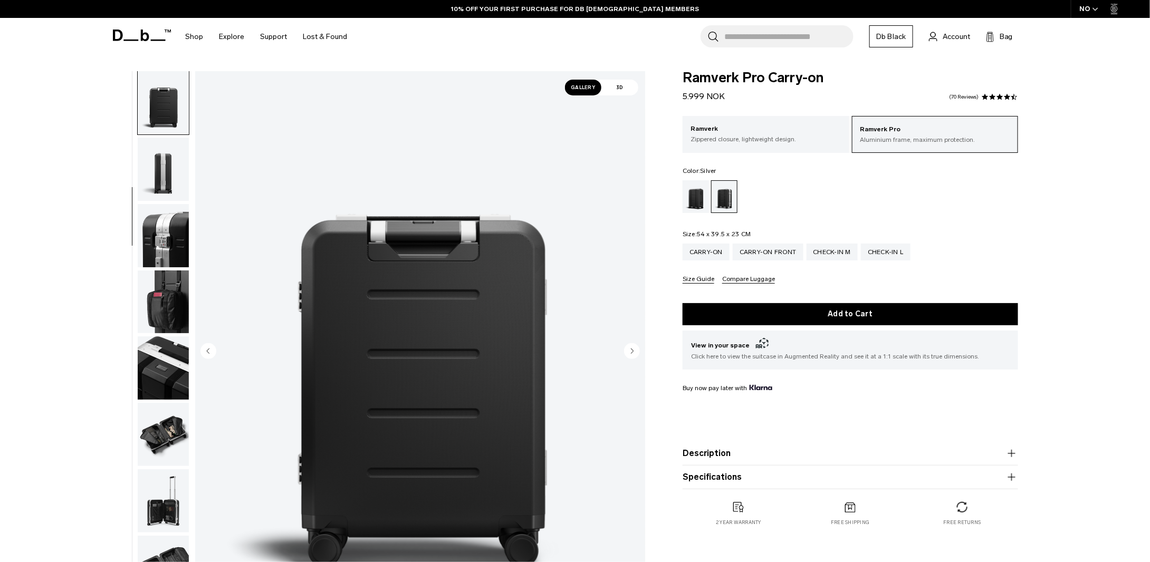
click at [157, 199] on img "button" at bounding box center [163, 169] width 51 height 63
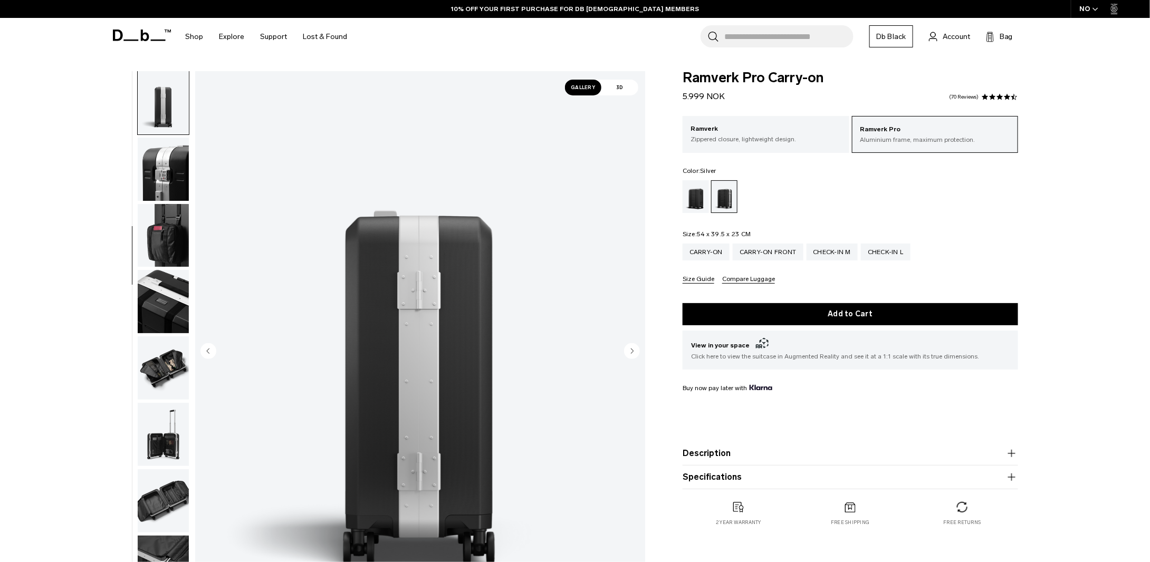
click at [157, 199] on img "button" at bounding box center [163, 169] width 51 height 63
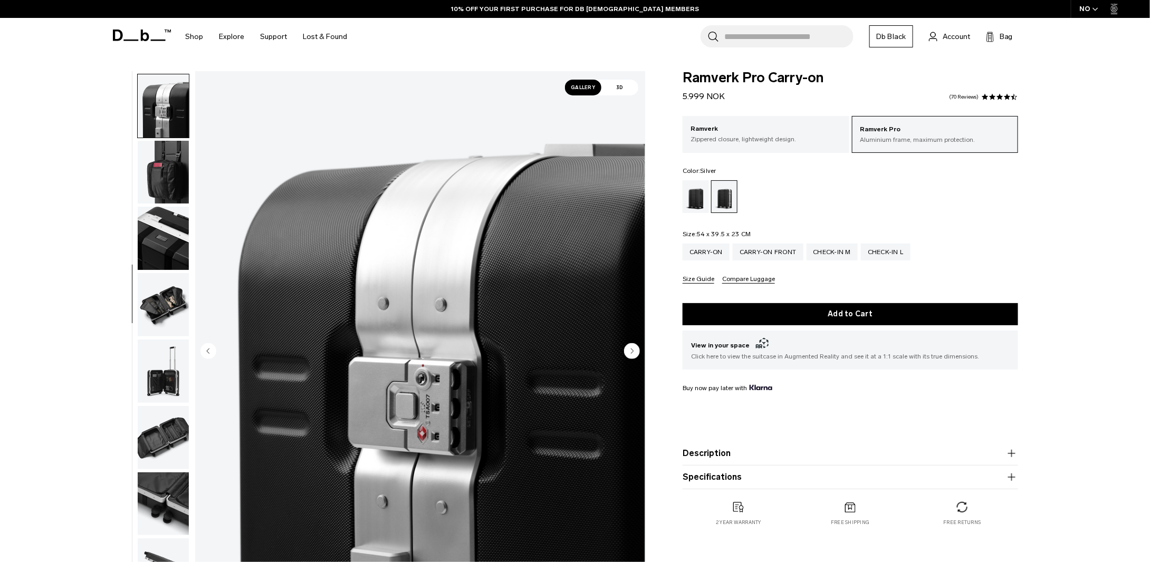
scroll to position [332, 0]
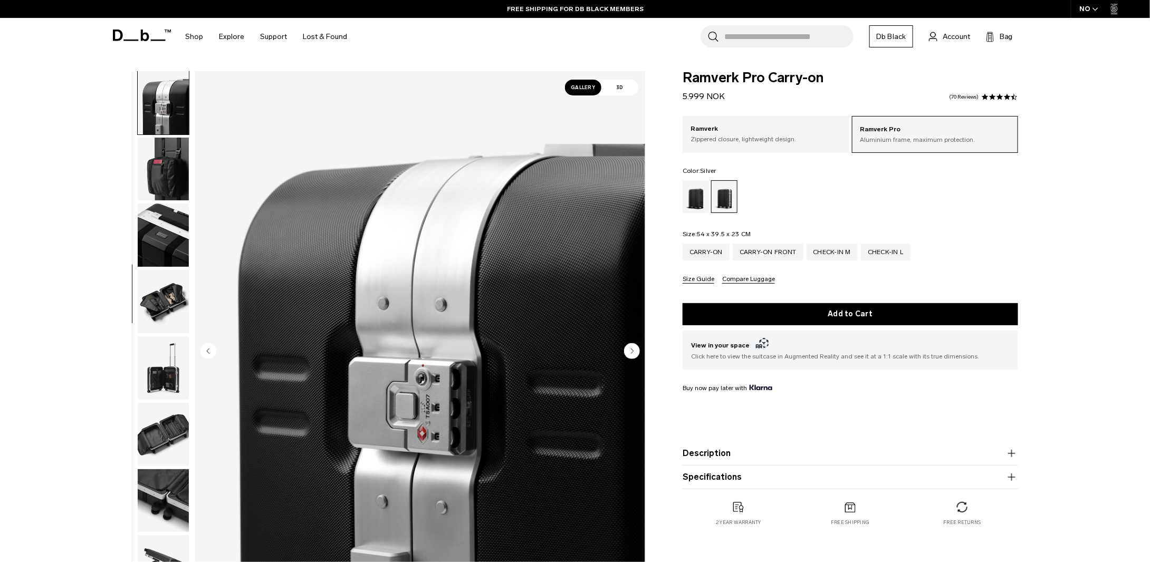
click at [157, 199] on img "button" at bounding box center [163, 169] width 51 height 63
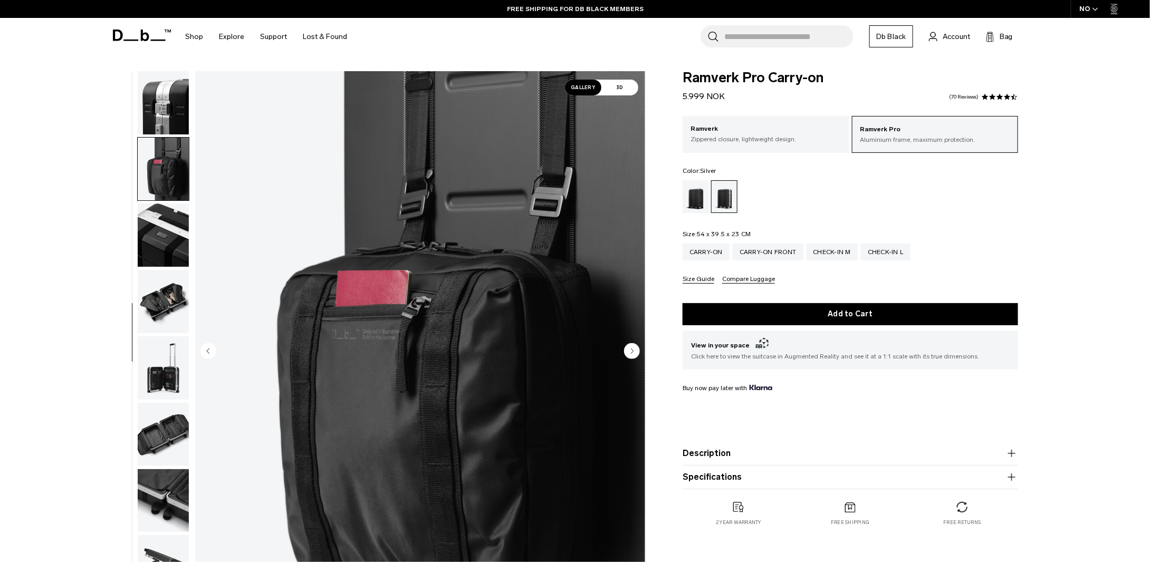
scroll to position [366, 0]
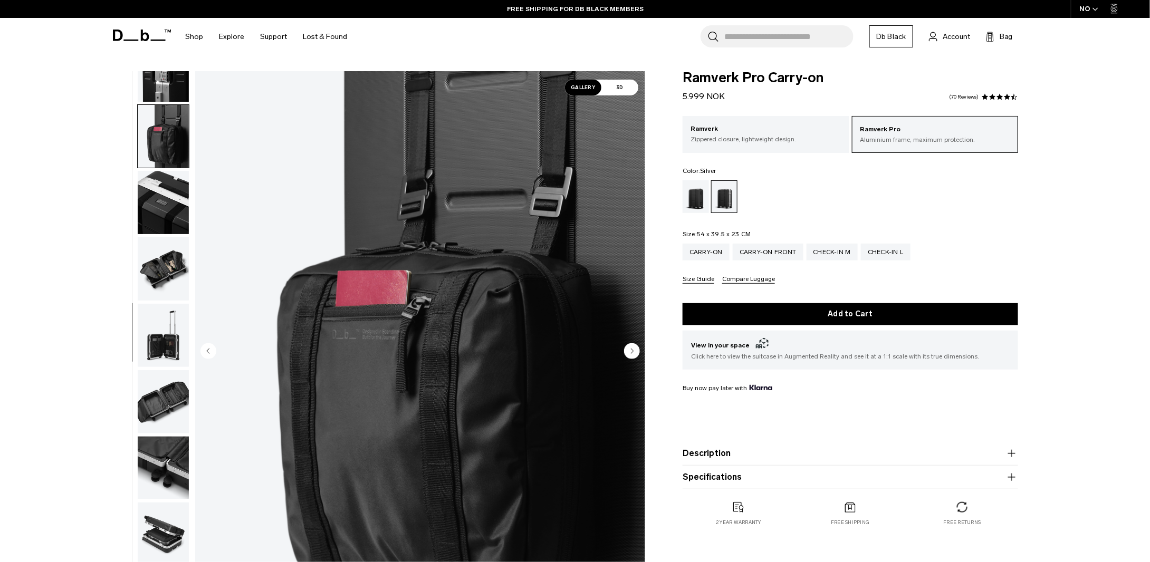
click at [157, 199] on img "button" at bounding box center [163, 202] width 51 height 63
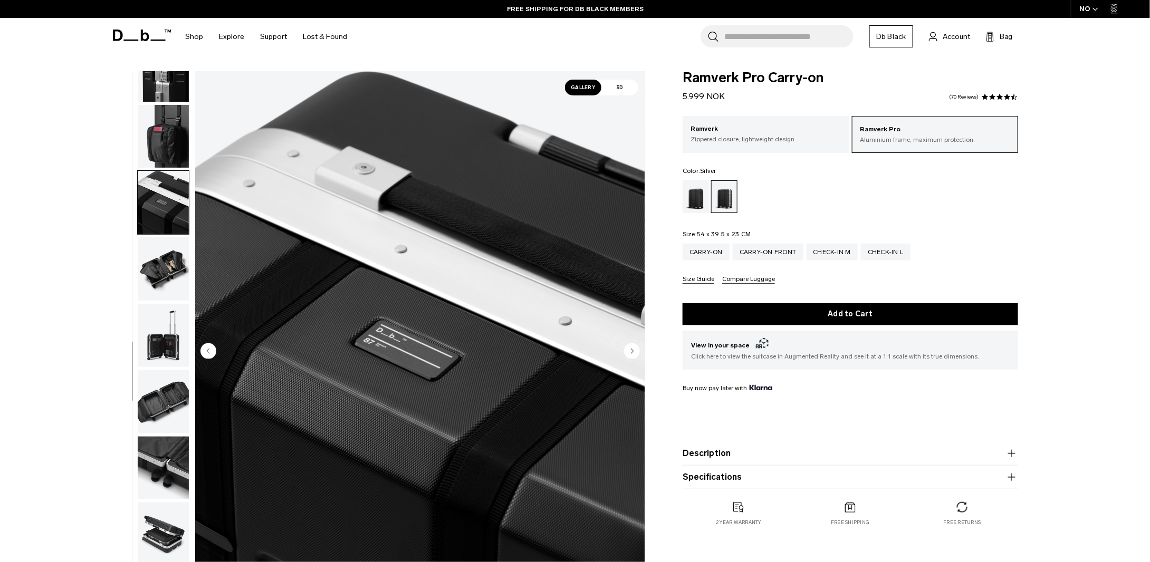
click at [149, 150] on img "button" at bounding box center [163, 136] width 51 height 63
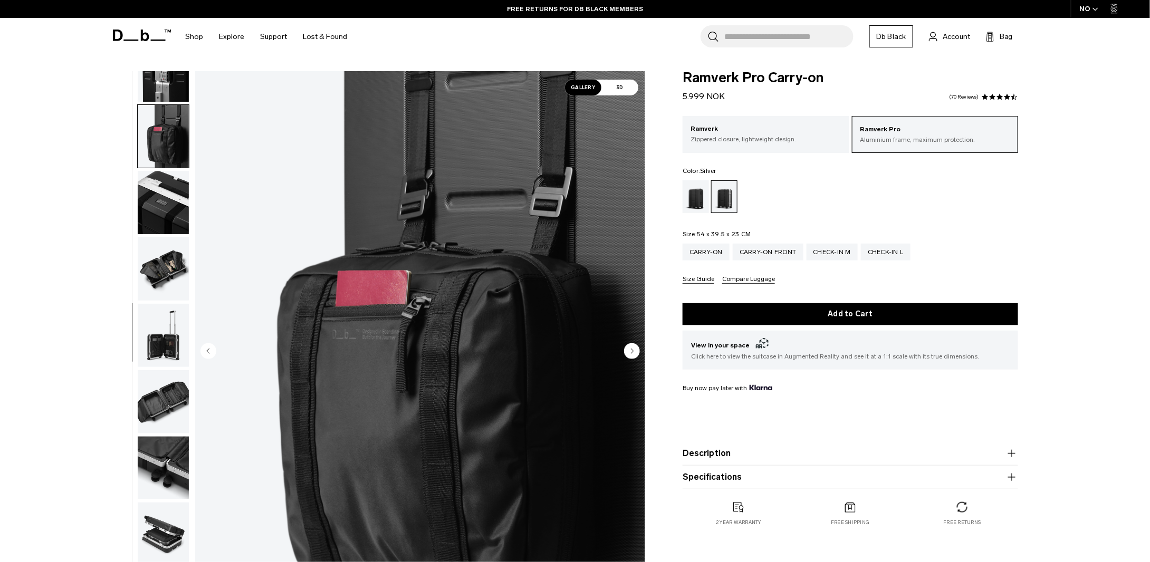
click at [169, 197] on img "button" at bounding box center [163, 202] width 51 height 63
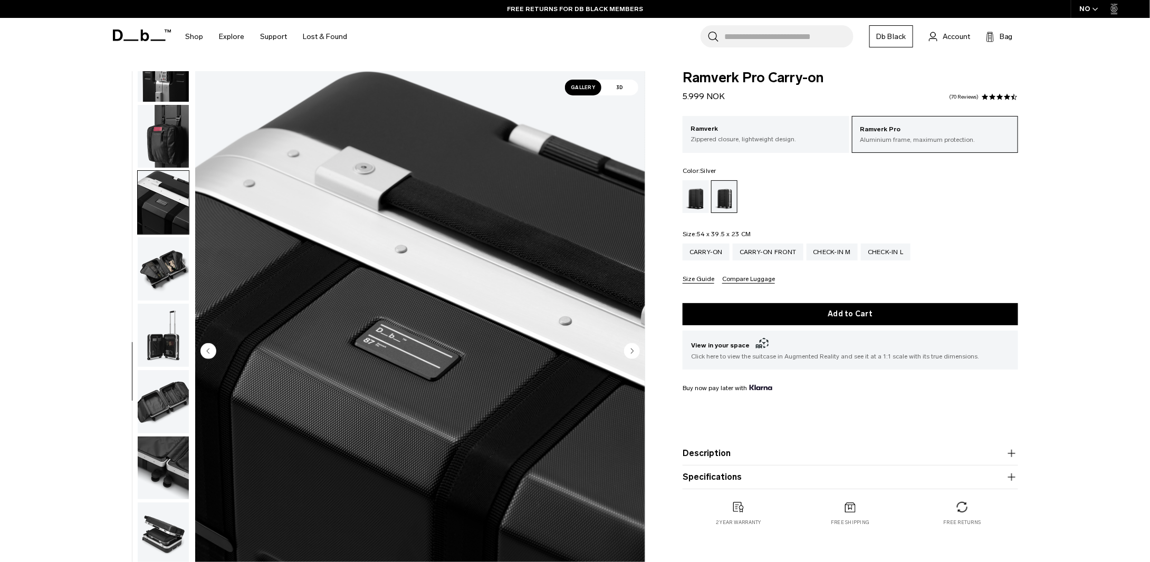
click at [174, 255] on img "button" at bounding box center [163, 268] width 51 height 63
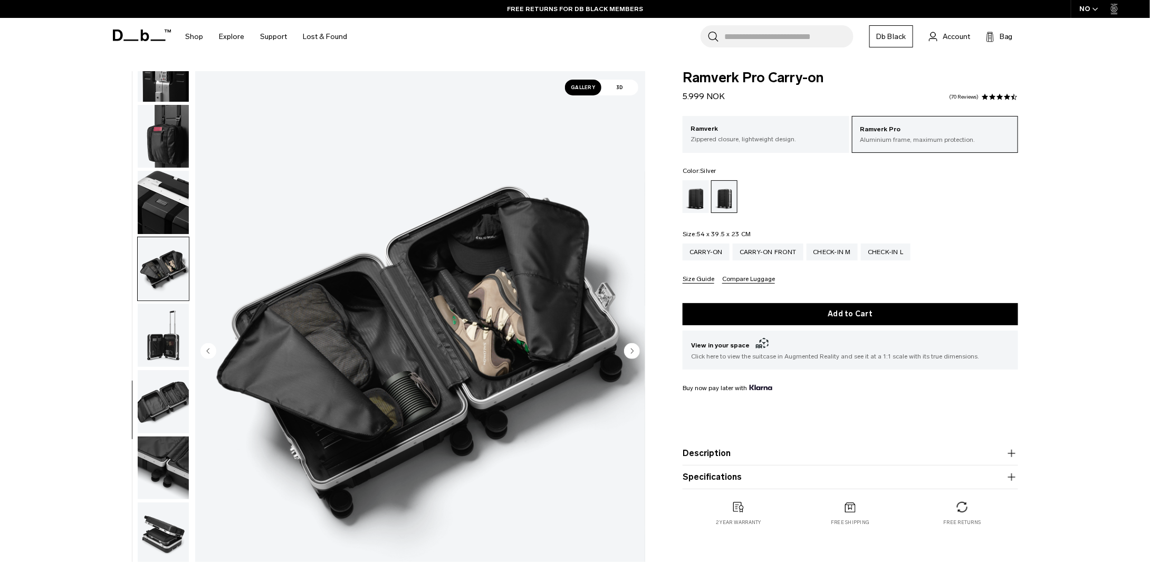
click at [170, 324] on img "button" at bounding box center [163, 335] width 51 height 63
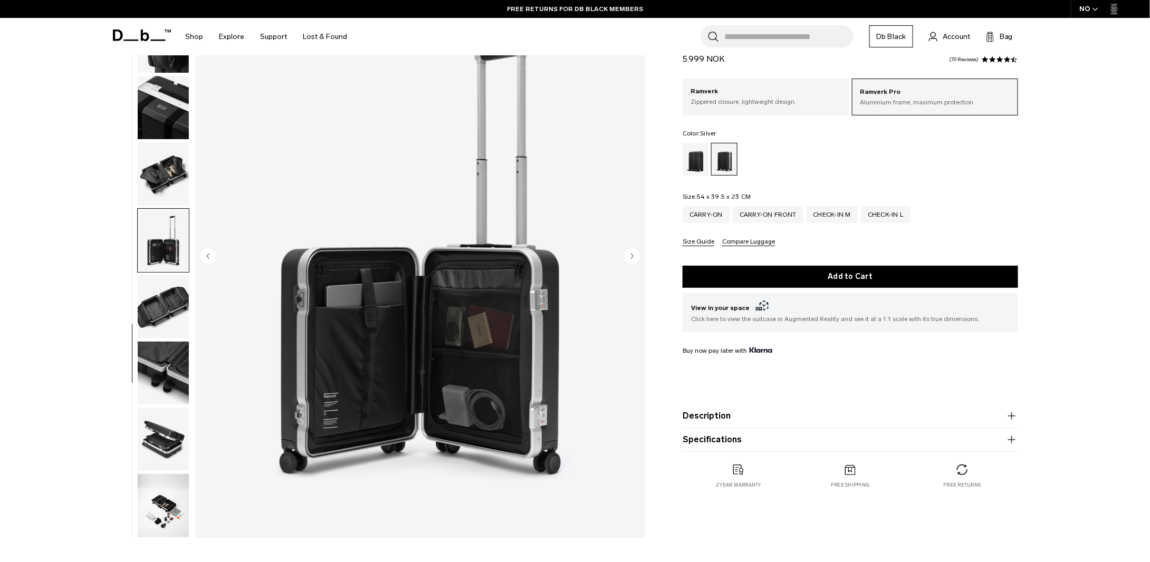
scroll to position [105, 0]
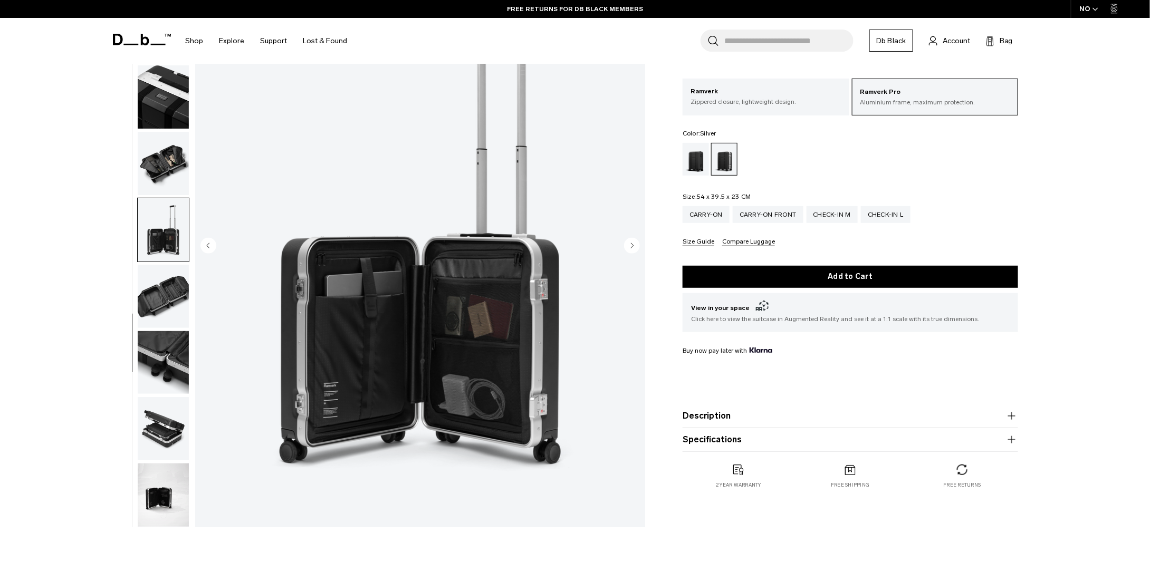
click at [165, 310] on img "button" at bounding box center [163, 296] width 51 height 63
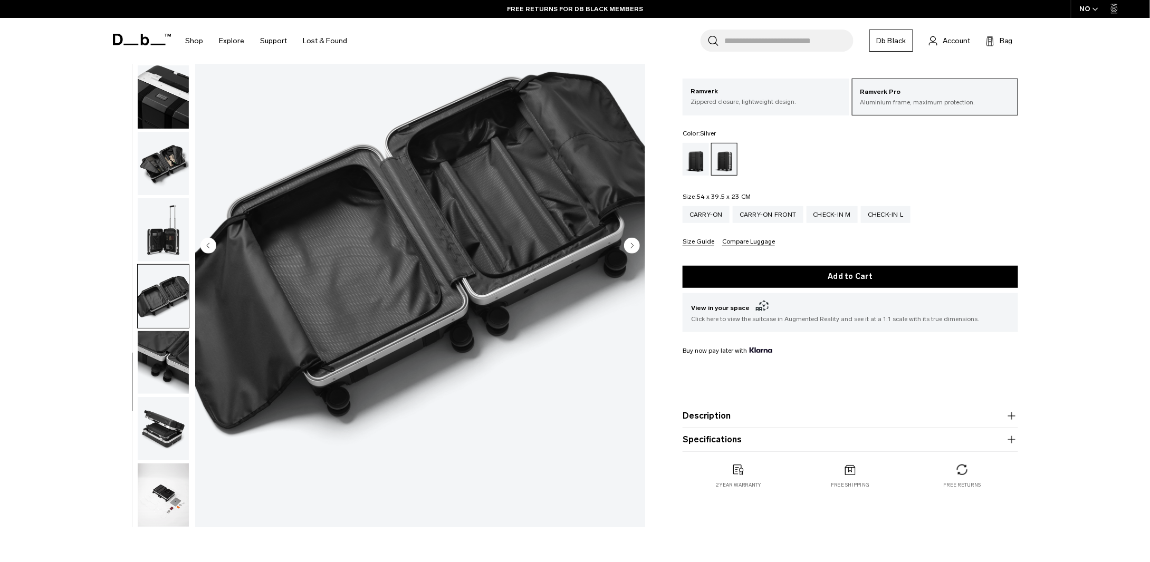
click at [164, 331] on img "button" at bounding box center [163, 362] width 51 height 63
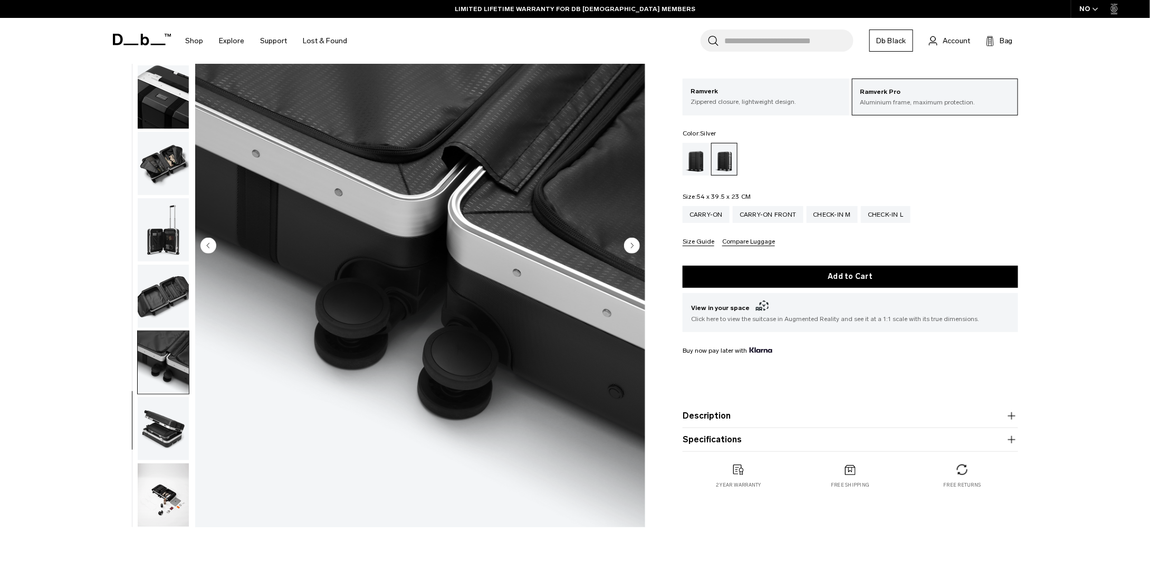
click at [161, 420] on img "button" at bounding box center [163, 428] width 51 height 63
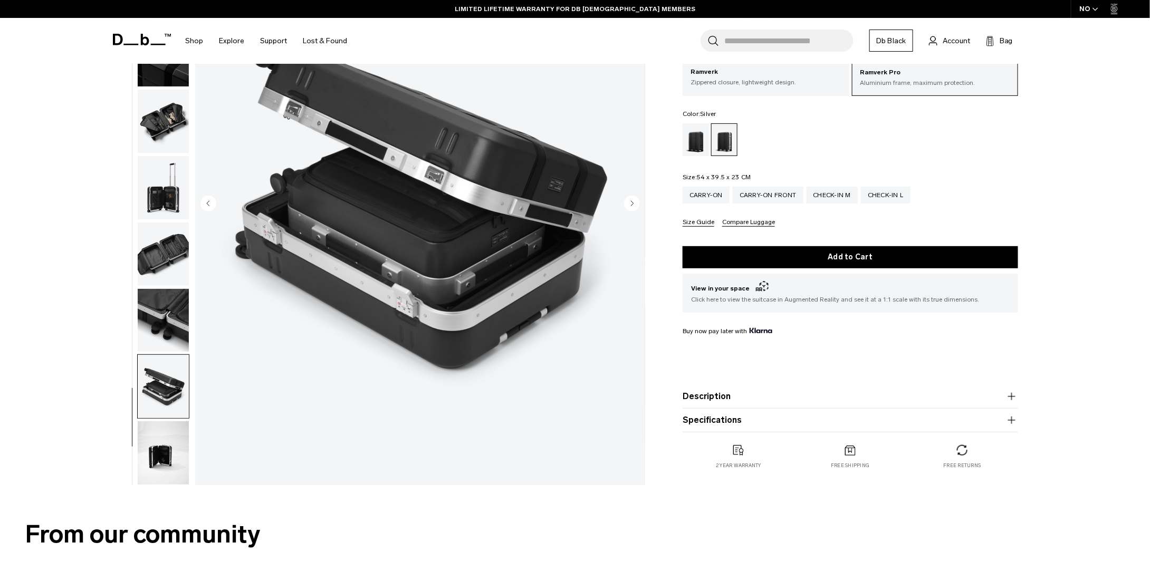
scroll to position [211, 0]
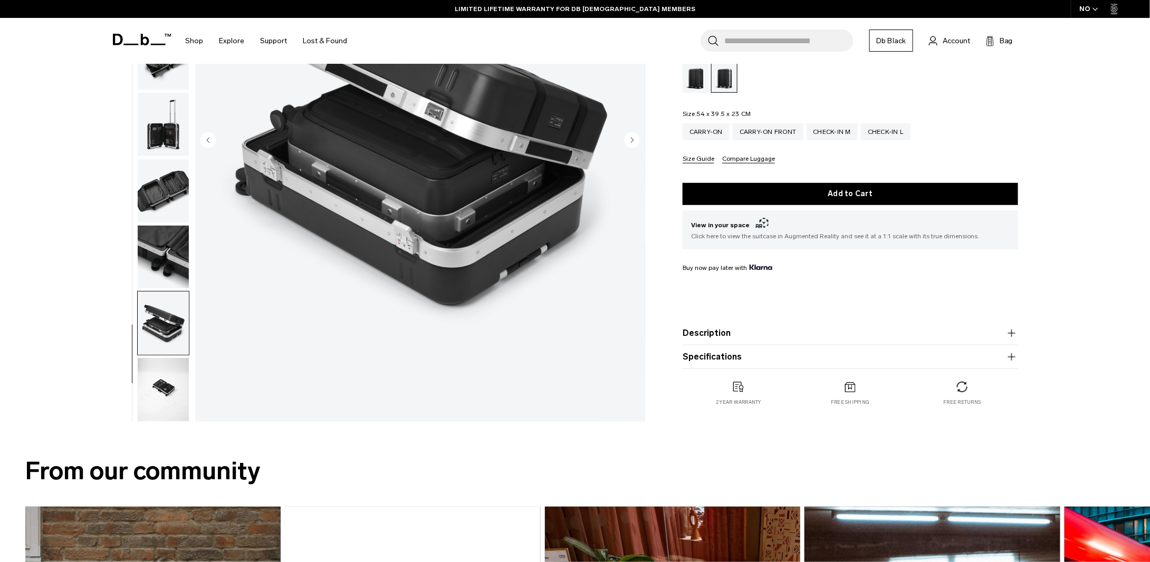
click at [156, 395] on img "button" at bounding box center [163, 389] width 51 height 63
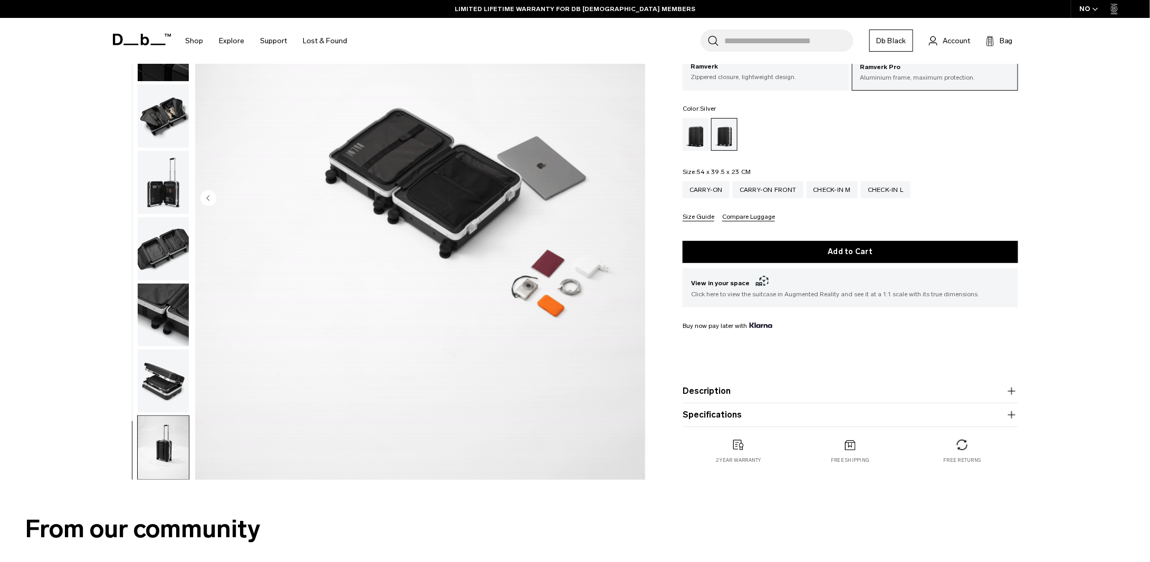
scroll to position [105, 0]
